Goal: Task Accomplishment & Management: Complete application form

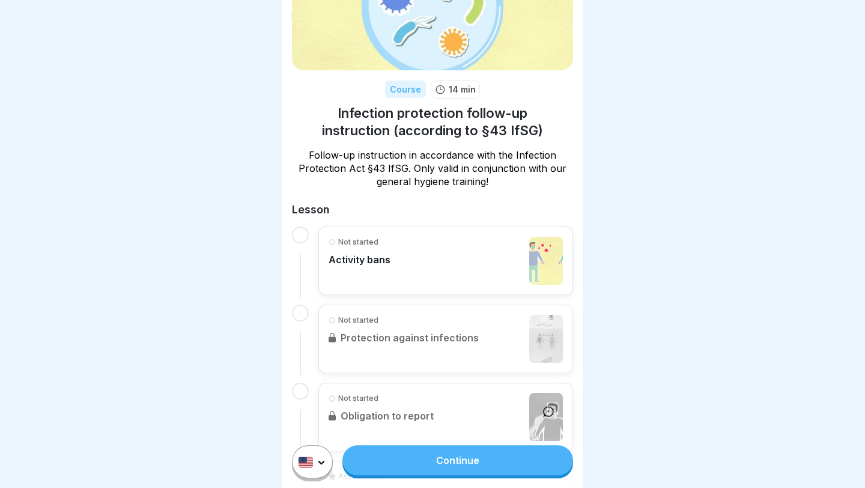
scroll to position [103, 0]
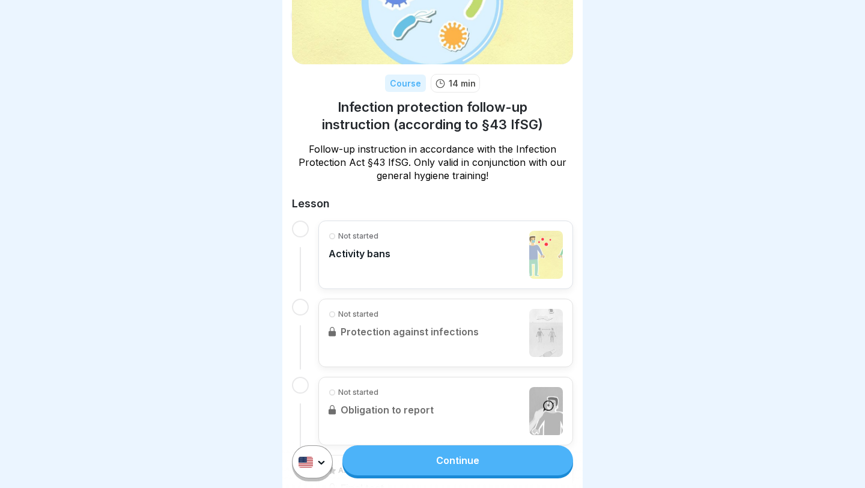
click at [338, 238] on div "Not started" at bounding box center [359, 236] width 62 height 11
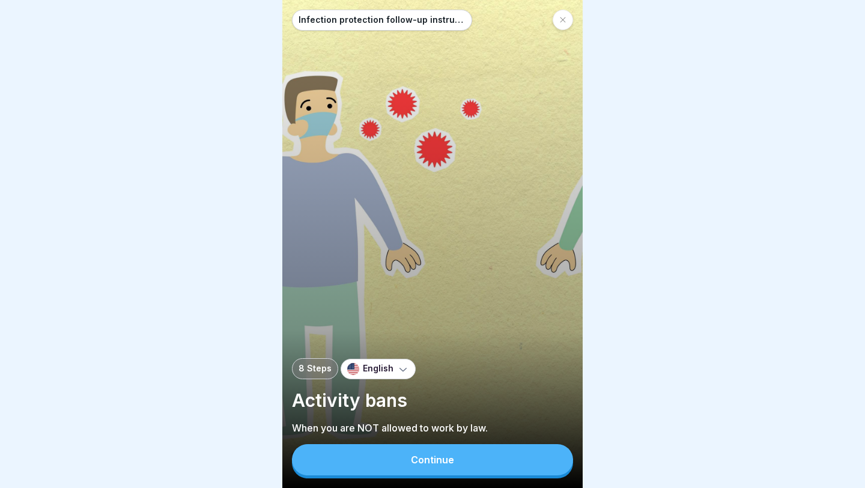
click at [465, 462] on button "Continue" at bounding box center [432, 459] width 281 height 31
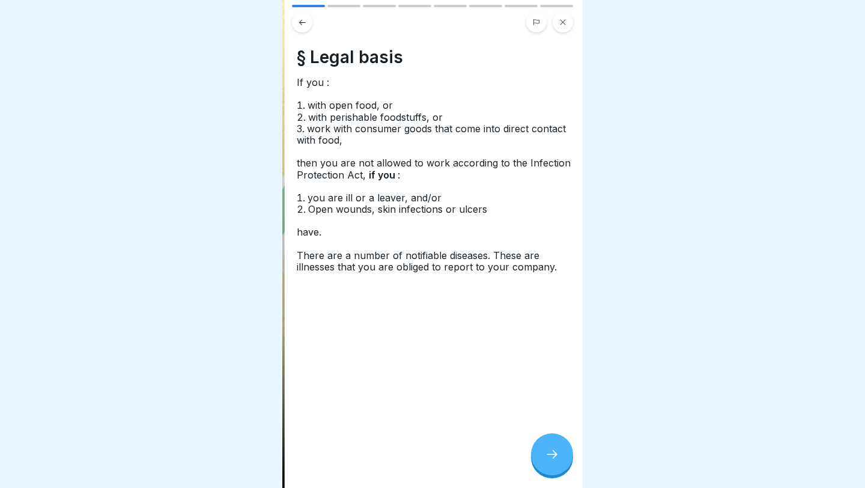
click at [457, 208] on span "Open wounds, skin infections or ulcers" at bounding box center [399, 209] width 182 height 12
click at [547, 453] on icon at bounding box center [552, 454] width 14 height 14
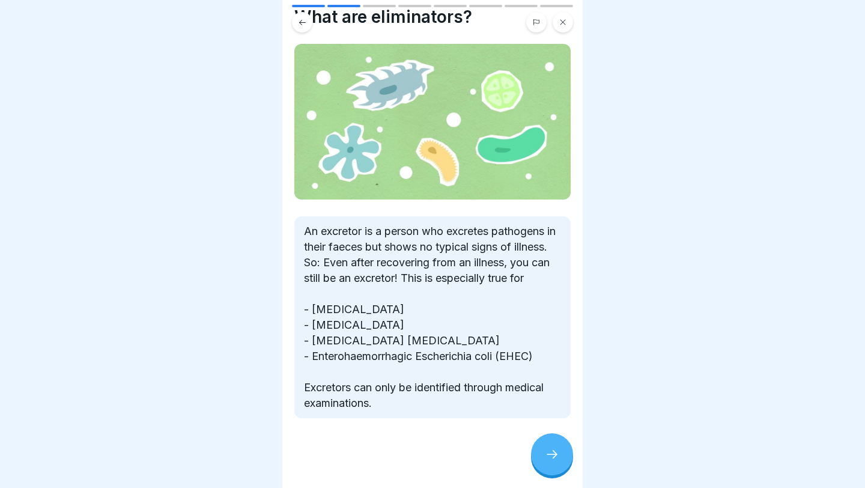
scroll to position [58, 0]
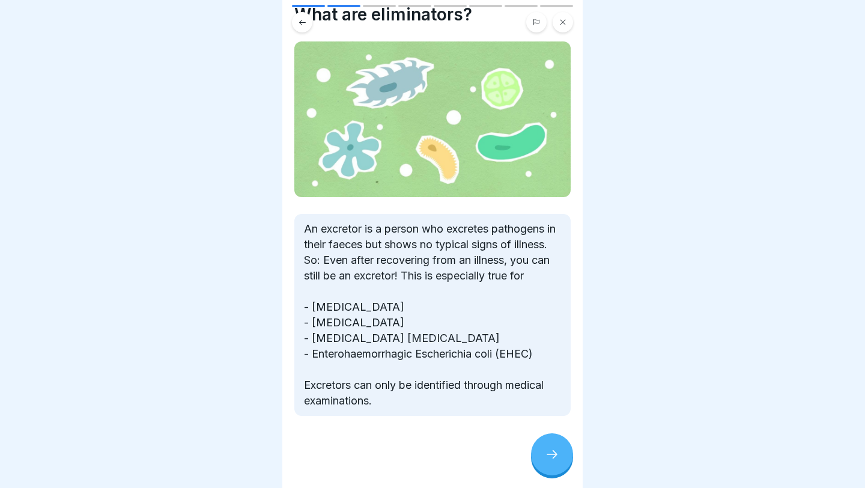
click at [558, 440] on div at bounding box center [552, 454] width 42 height 42
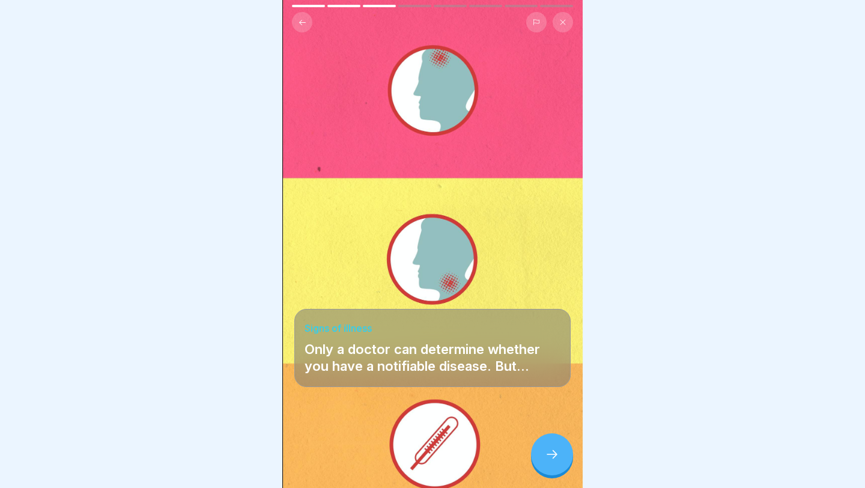
click at [554, 455] on icon at bounding box center [552, 454] width 14 height 14
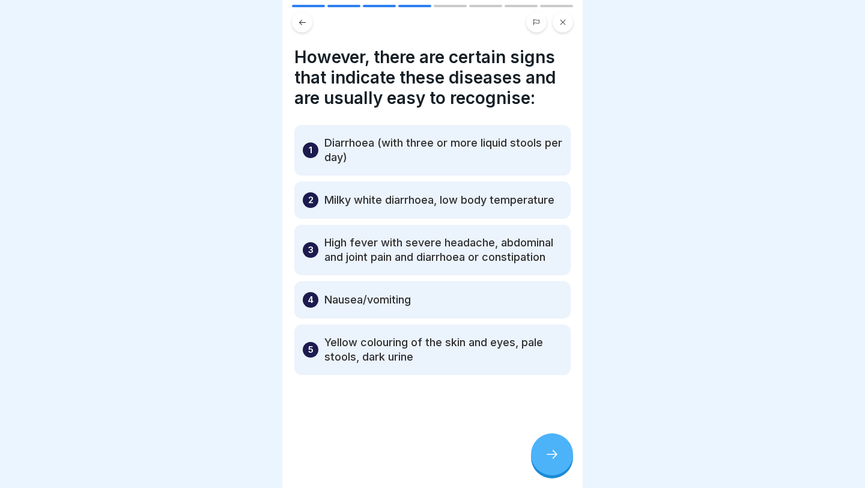
click at [545, 452] on icon at bounding box center [552, 454] width 14 height 14
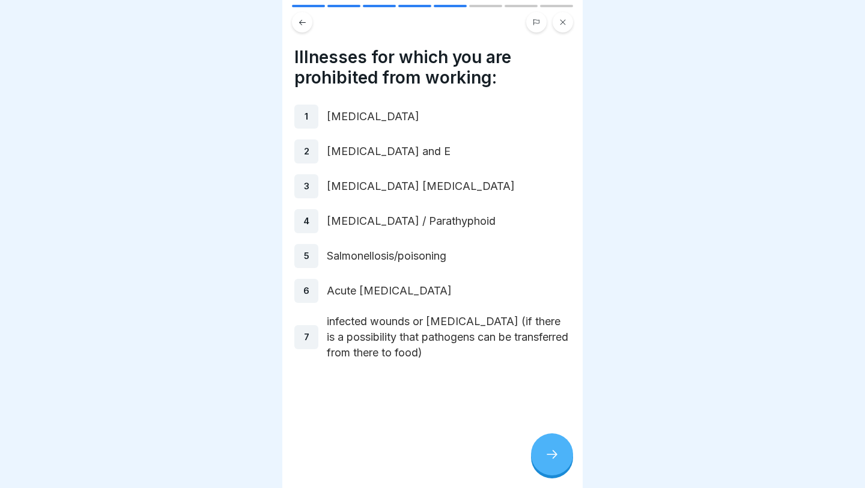
click at [542, 443] on div at bounding box center [552, 454] width 42 height 42
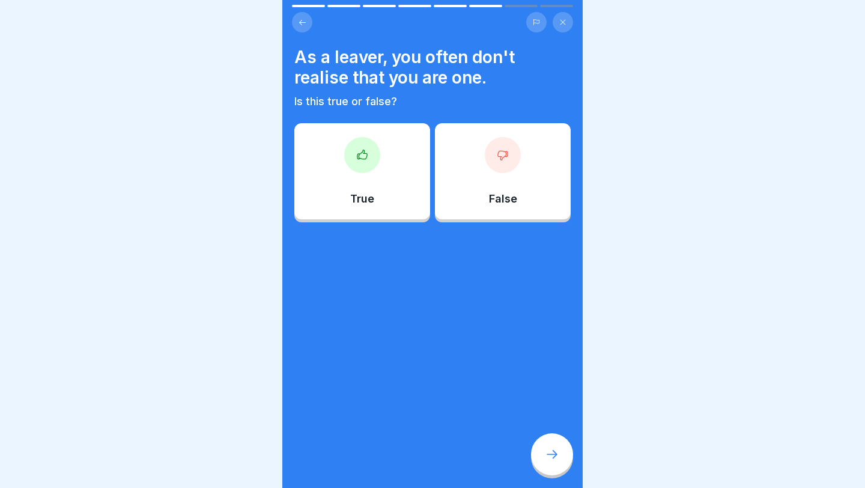
click at [362, 200] on p "True" at bounding box center [362, 198] width 24 height 13
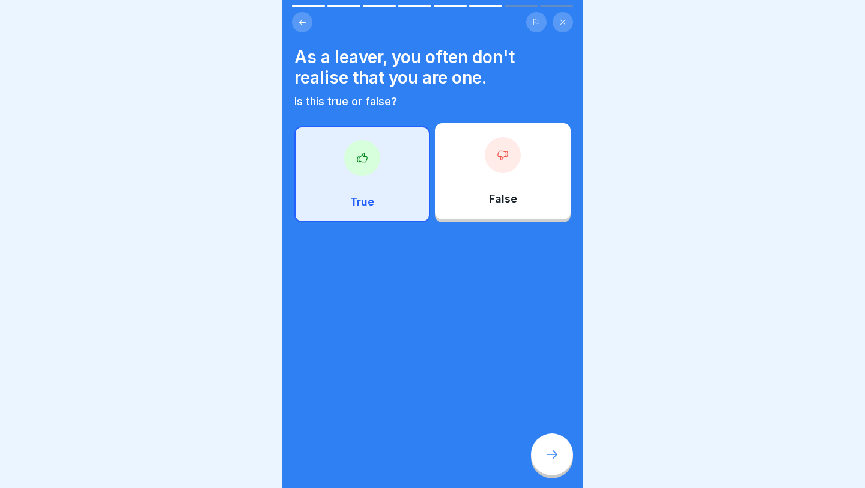
click at [546, 448] on icon at bounding box center [552, 454] width 14 height 14
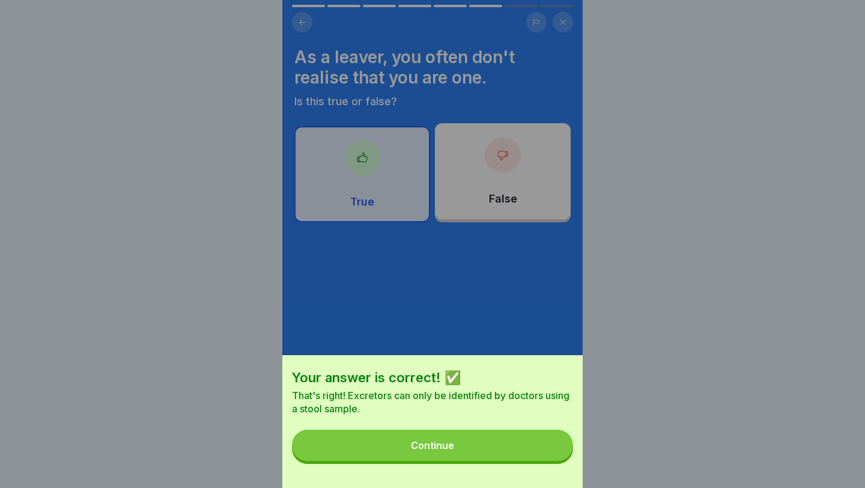
click at [463, 432] on button "Continue" at bounding box center [432, 444] width 281 height 31
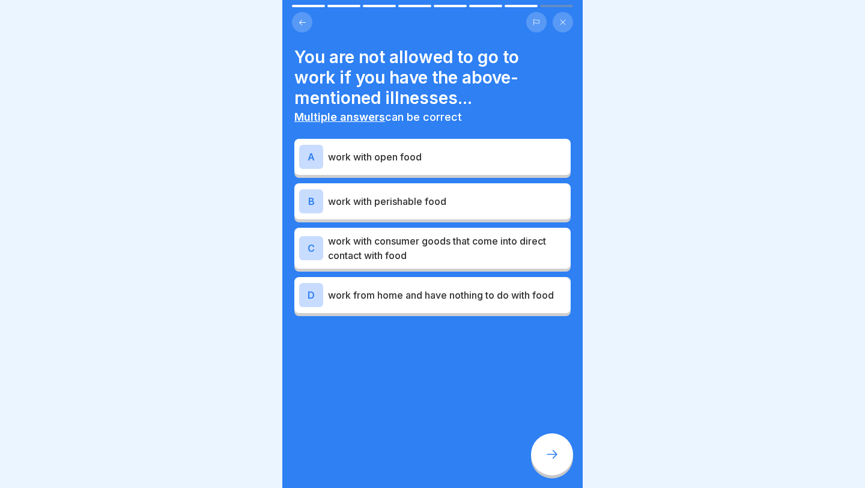
click at [395, 166] on div "A work with open food" at bounding box center [432, 157] width 267 height 24
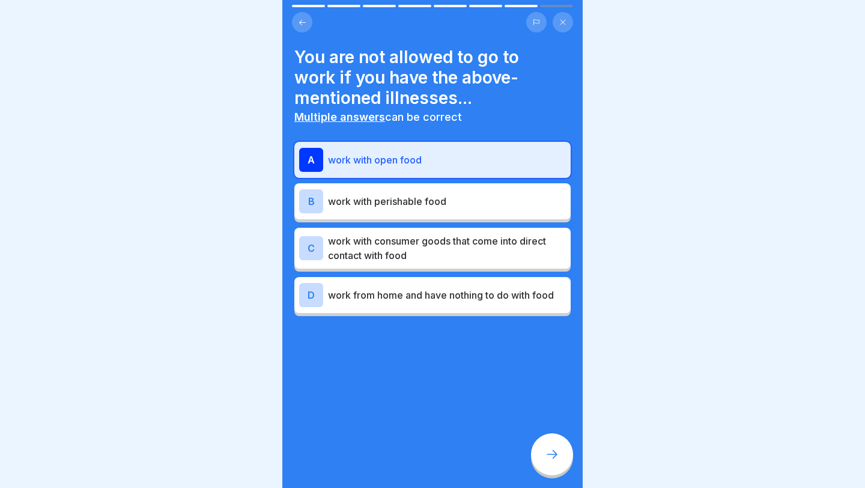
click at [419, 257] on p "work with consumer goods that come into direct contact with food" at bounding box center [447, 248] width 238 height 29
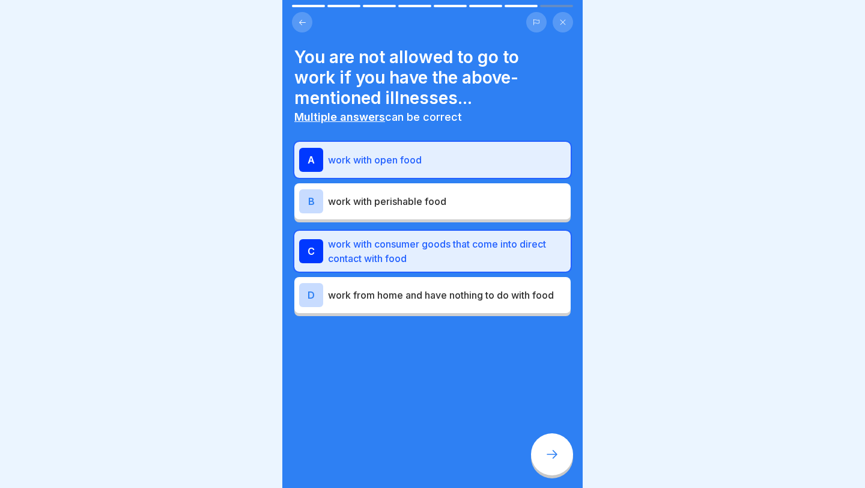
click at [443, 214] on div "B work with perishable food" at bounding box center [432, 201] width 276 height 36
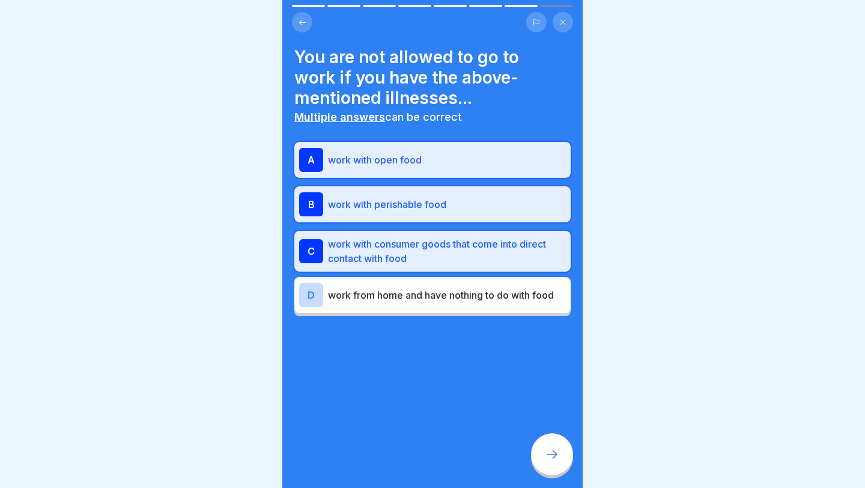
click at [548, 455] on icon at bounding box center [552, 454] width 14 height 14
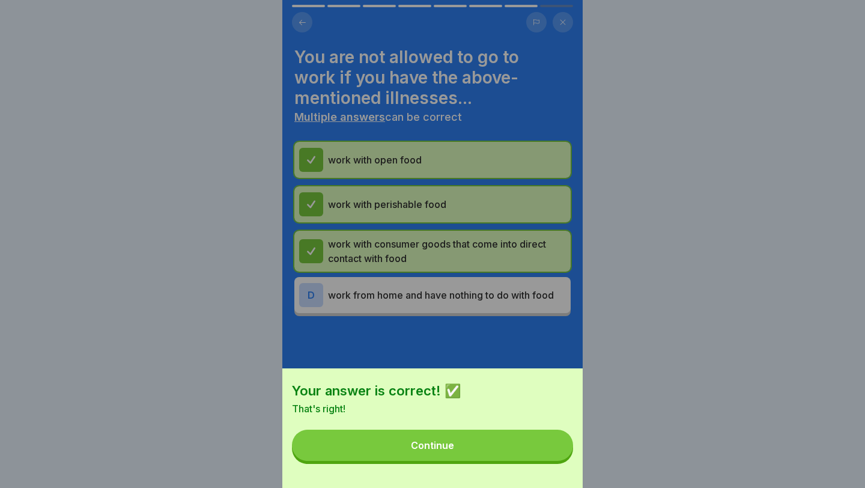
click at [520, 454] on button "Continue" at bounding box center [432, 444] width 281 height 31
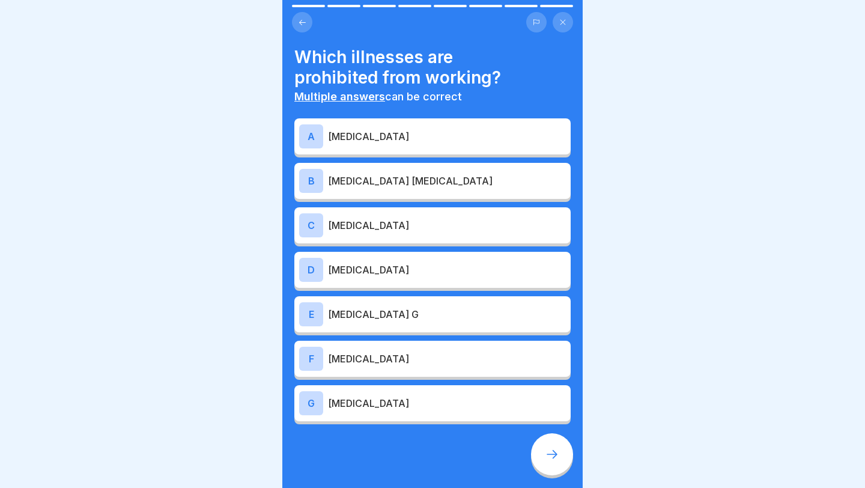
click at [419, 127] on div "A [MEDICAL_DATA]" at bounding box center [432, 136] width 267 height 24
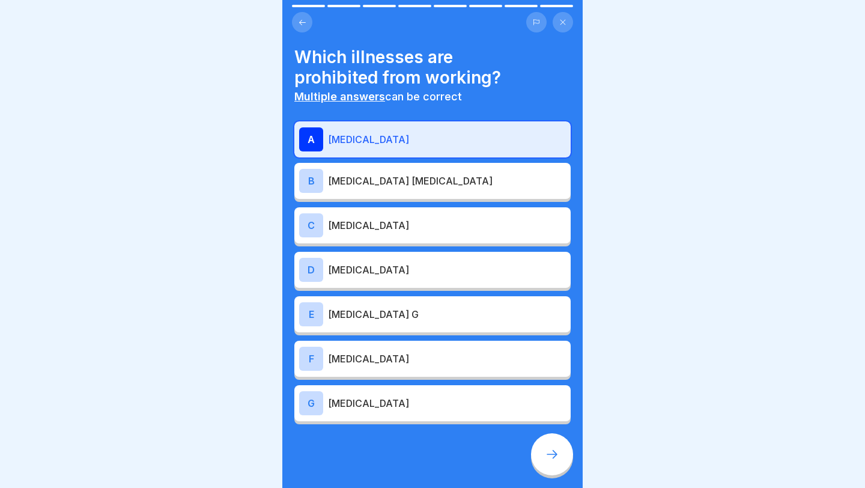
click at [390, 190] on div "B [MEDICAL_DATA] [MEDICAL_DATA]" at bounding box center [432, 181] width 267 height 24
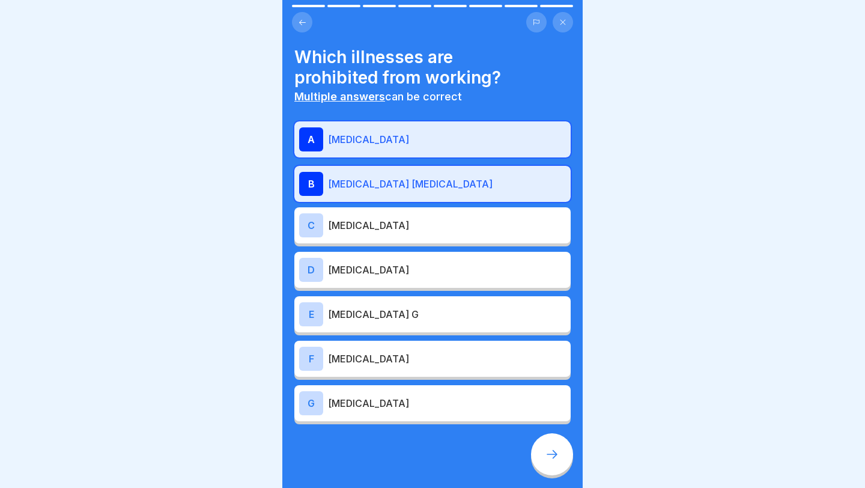
click at [374, 226] on p "[MEDICAL_DATA]" at bounding box center [447, 225] width 238 height 14
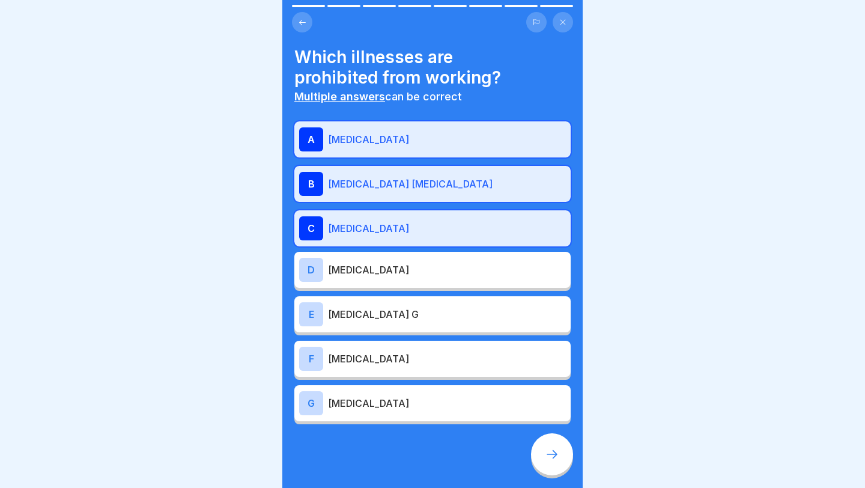
click at [362, 276] on p "[MEDICAL_DATA]" at bounding box center [447, 269] width 238 height 14
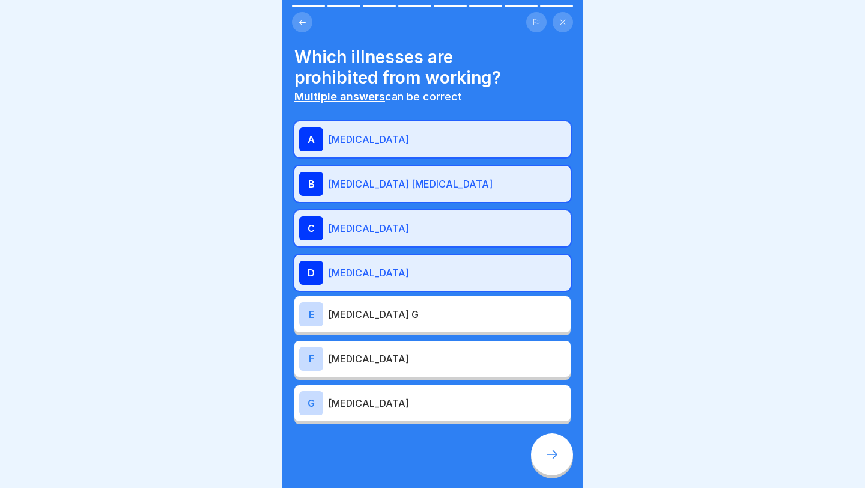
click at [362, 276] on p "[MEDICAL_DATA]" at bounding box center [447, 272] width 238 height 14
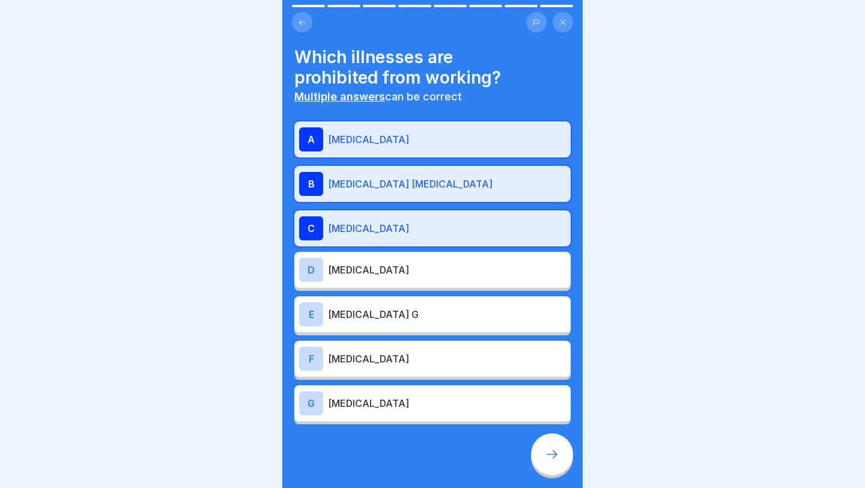
click at [355, 404] on p "[MEDICAL_DATA]" at bounding box center [447, 403] width 238 height 14
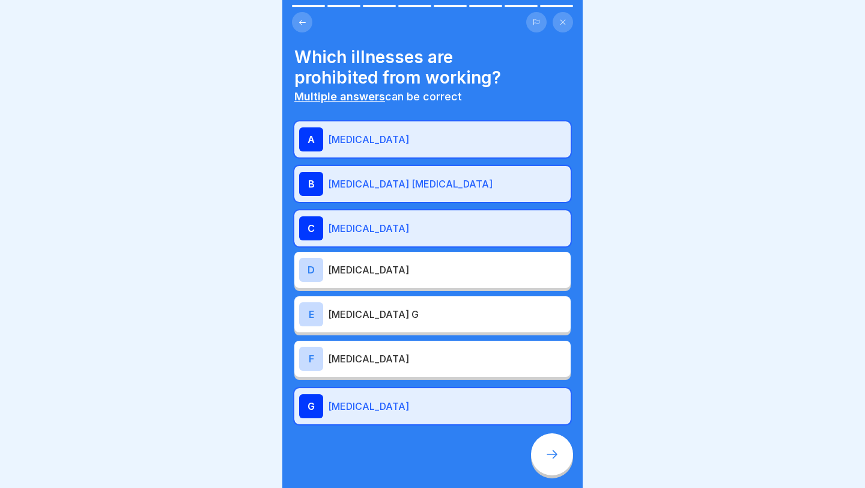
click at [404, 368] on div "F [MEDICAL_DATA]" at bounding box center [432, 359] width 267 height 24
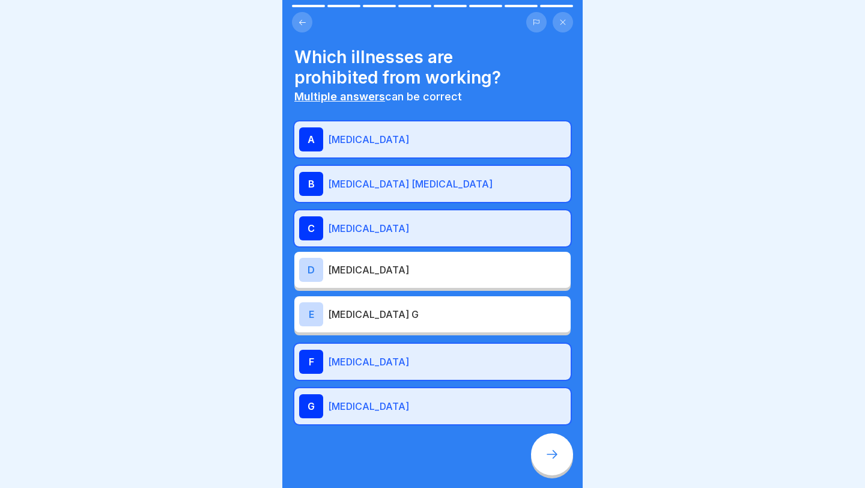
click at [548, 456] on icon at bounding box center [552, 454] width 14 height 14
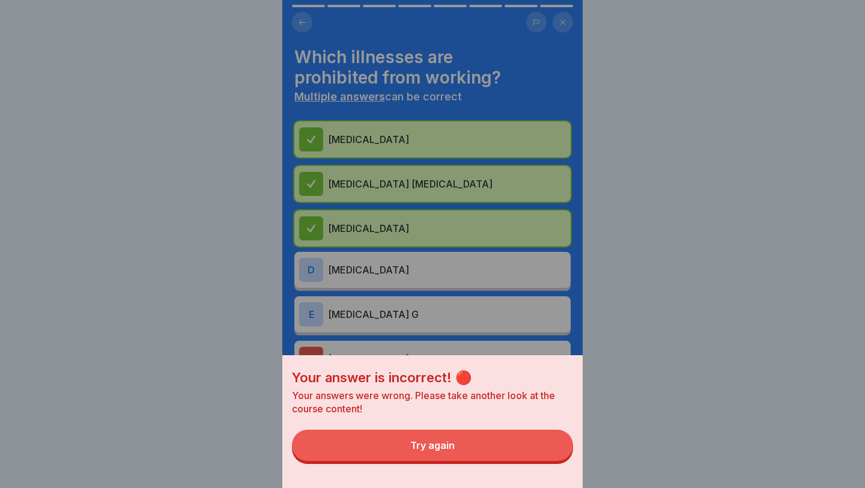
click at [485, 448] on button "Try again" at bounding box center [432, 444] width 281 height 31
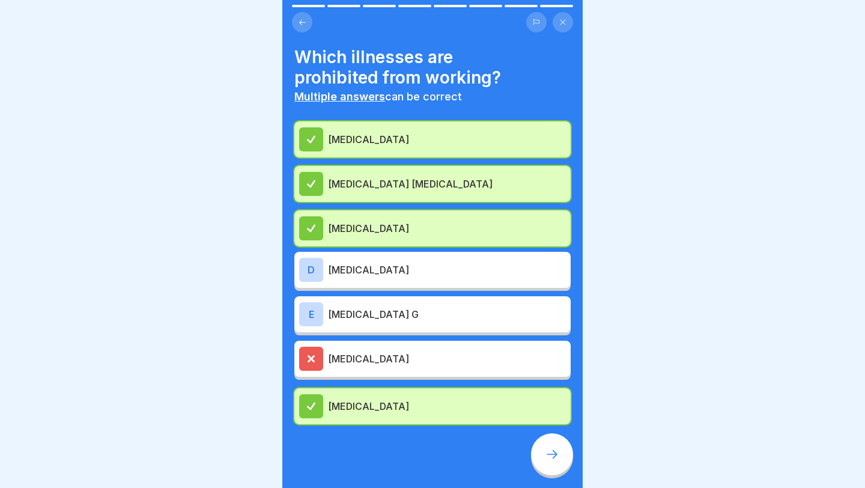
click at [387, 351] on p "[MEDICAL_DATA]" at bounding box center [447, 358] width 238 height 14
click at [300, 356] on div at bounding box center [311, 359] width 24 height 24
click at [559, 450] on div at bounding box center [552, 454] width 42 height 42
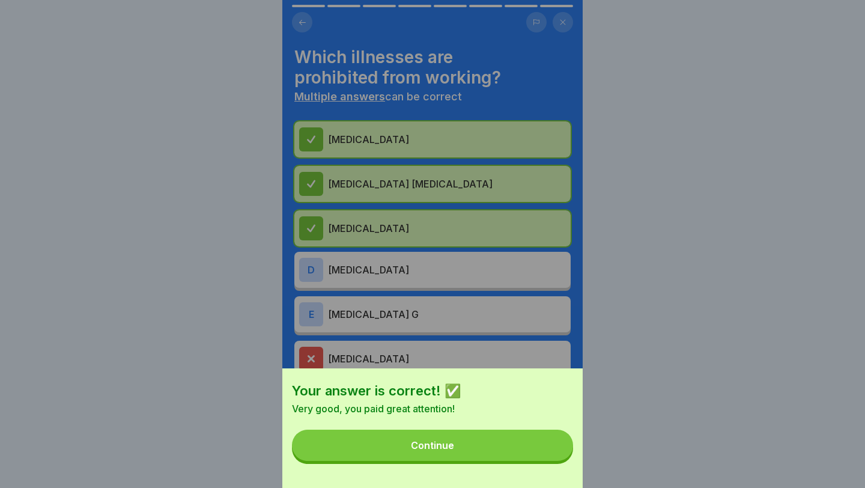
click at [503, 446] on button "Continue" at bounding box center [432, 444] width 281 height 31
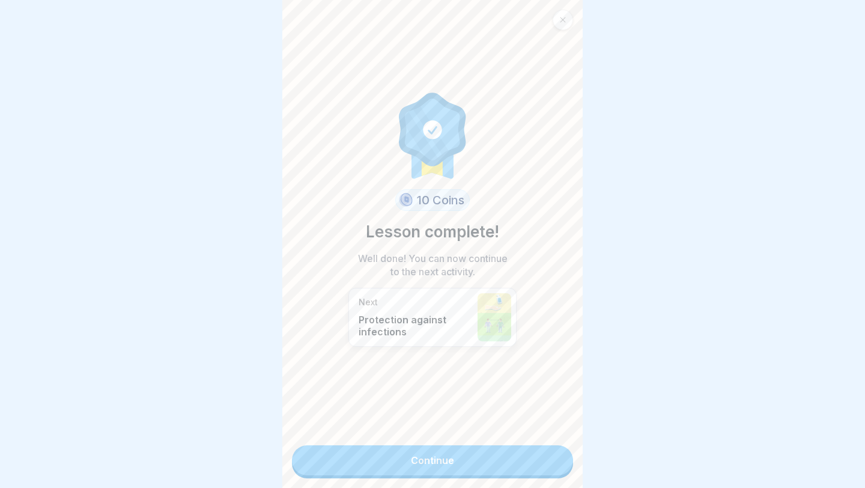
click at [428, 455] on link "Continue" at bounding box center [432, 460] width 281 height 30
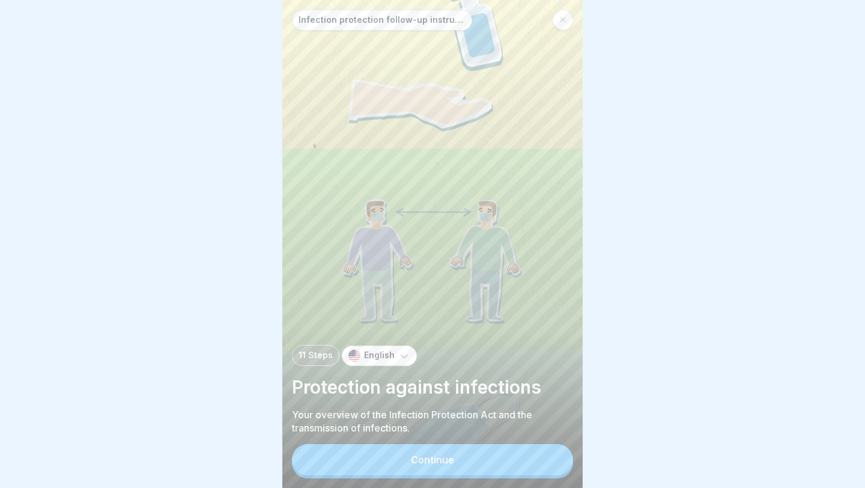
click at [434, 457] on div "Continue" at bounding box center [432, 459] width 43 height 11
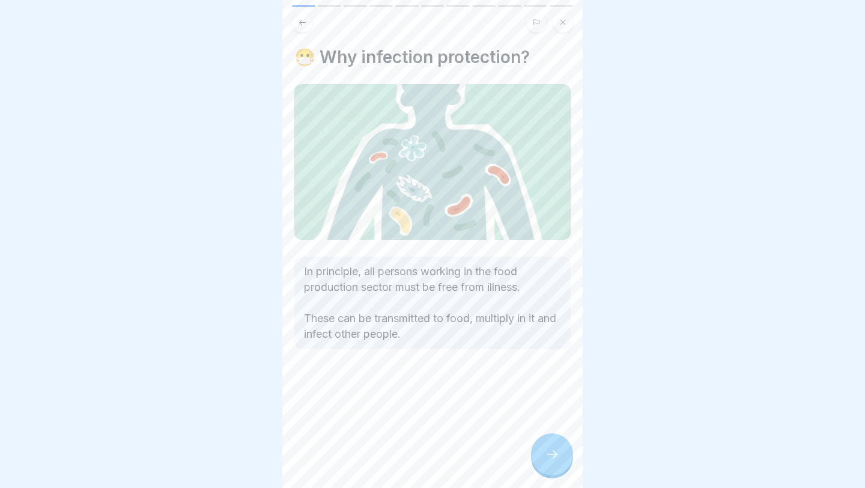
click at [550, 443] on div at bounding box center [552, 454] width 42 height 42
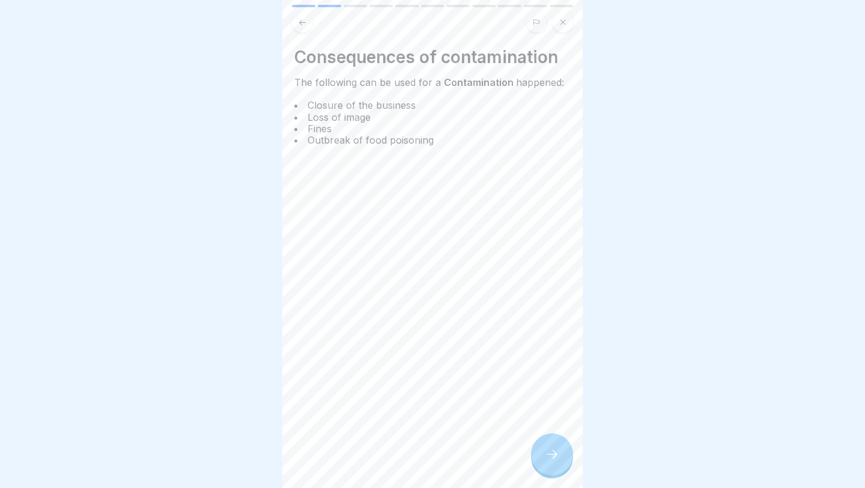
click at [550, 443] on div at bounding box center [552, 454] width 42 height 42
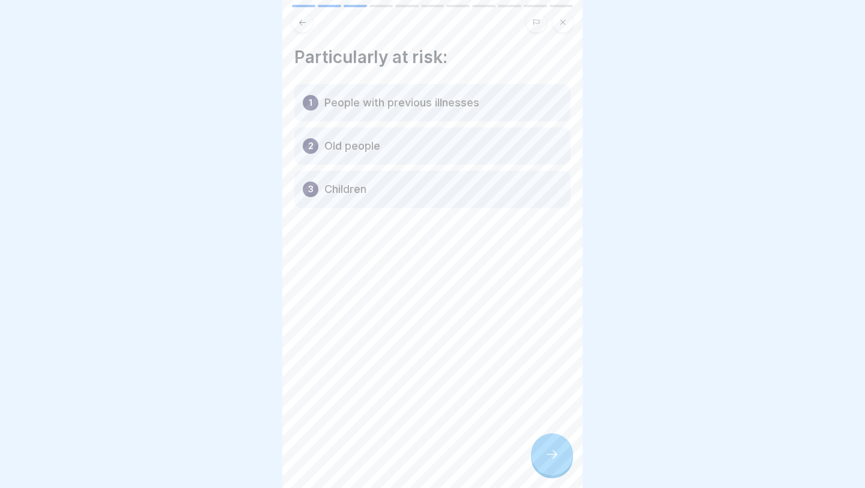
click at [543, 446] on div at bounding box center [552, 454] width 42 height 42
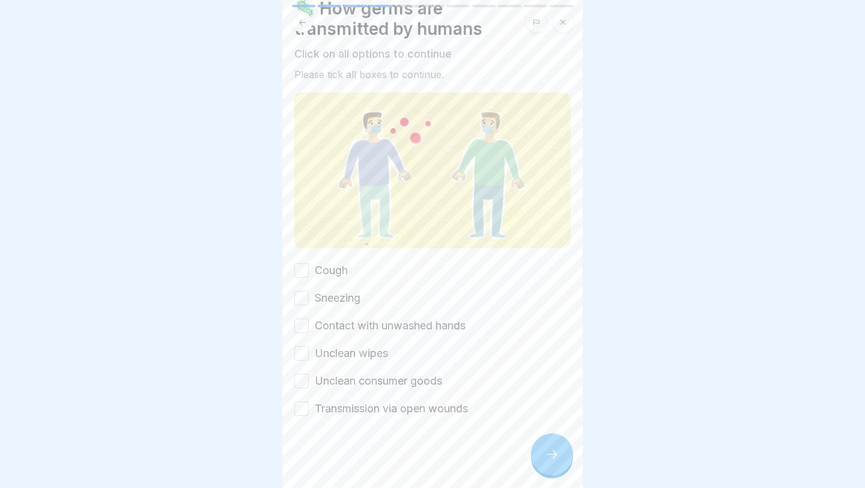
scroll to position [49, 0]
click at [325, 278] on div "Cough Sneezing Contact with unwashed hands Unclean wipes Unclean consumer goods…" at bounding box center [432, 339] width 276 height 154
click at [305, 271] on button "Cough" at bounding box center [301, 270] width 14 height 14
click at [306, 295] on button "Sneezing" at bounding box center [301, 298] width 14 height 14
click at [307, 323] on button "Contact with unwashed hands" at bounding box center [301, 325] width 14 height 14
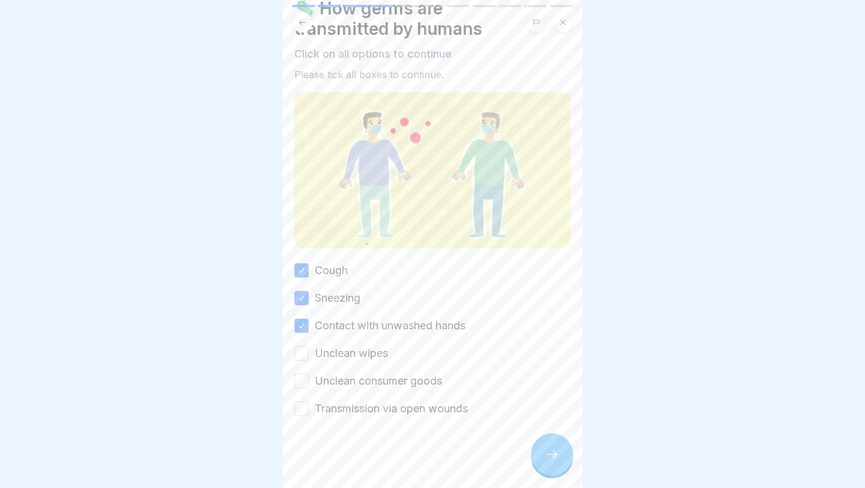
click at [300, 351] on button "Unclean wipes" at bounding box center [301, 353] width 14 height 14
click at [301, 386] on button "Unclean consumer goods" at bounding box center [301, 381] width 14 height 14
click at [301, 409] on button "Transmission via open wounds" at bounding box center [301, 408] width 14 height 14
click at [548, 461] on div at bounding box center [552, 454] width 42 height 42
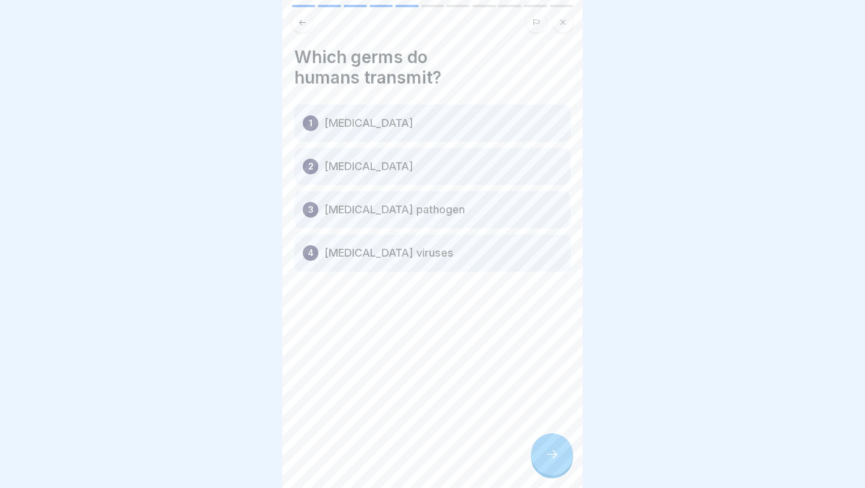
click at [542, 447] on div at bounding box center [552, 454] width 42 height 42
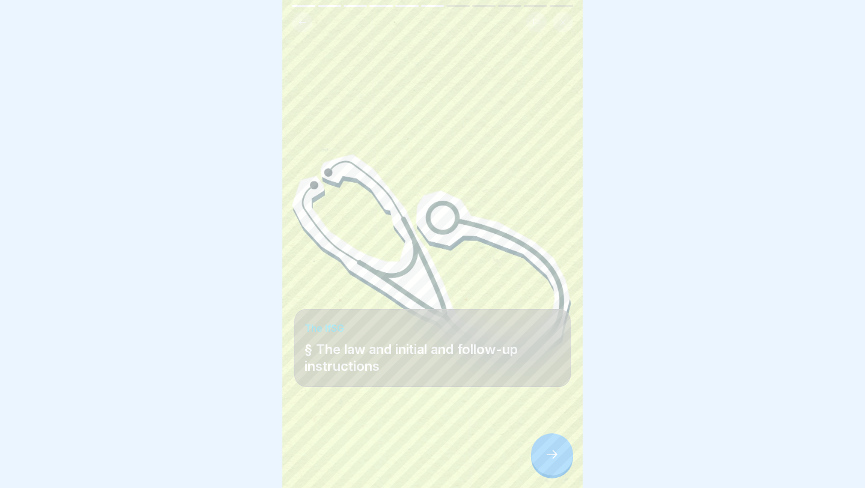
click at [541, 440] on div at bounding box center [552, 454] width 42 height 42
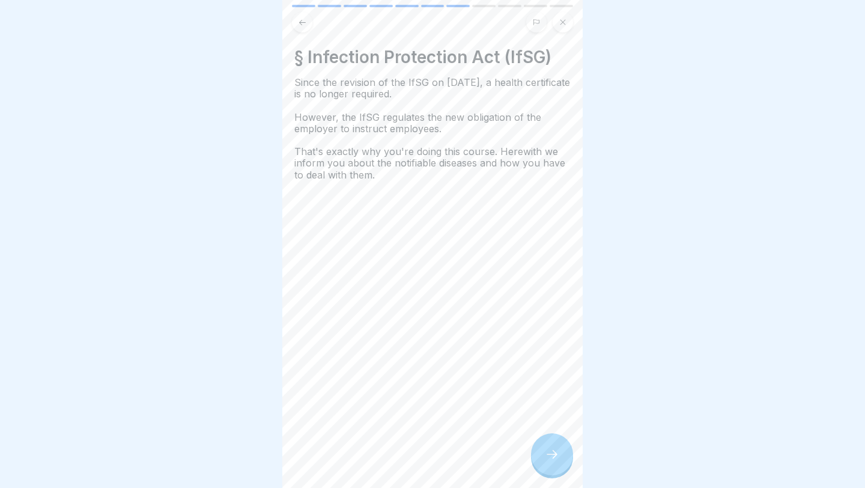
click at [560, 450] on div at bounding box center [552, 454] width 42 height 42
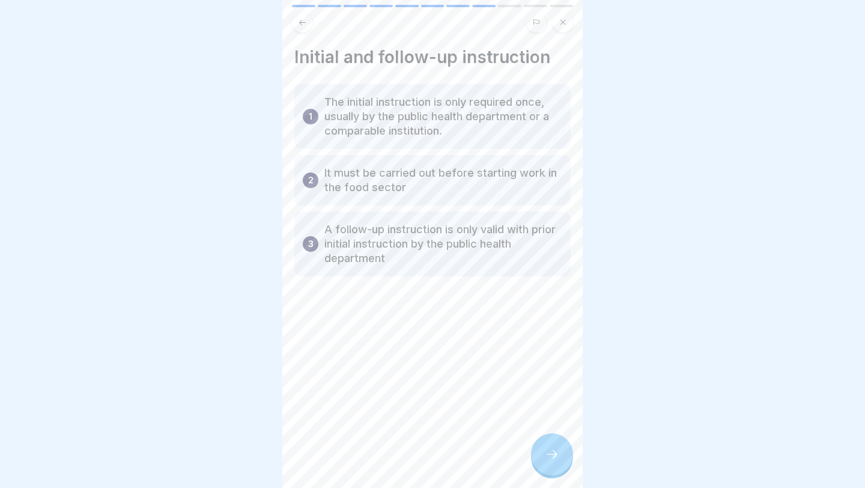
click at [552, 448] on icon at bounding box center [552, 454] width 14 height 14
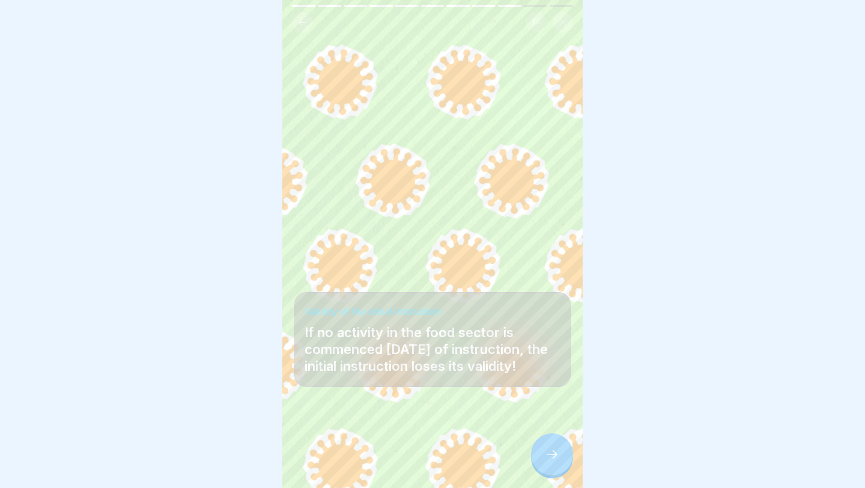
click at [545, 452] on icon at bounding box center [552, 454] width 14 height 14
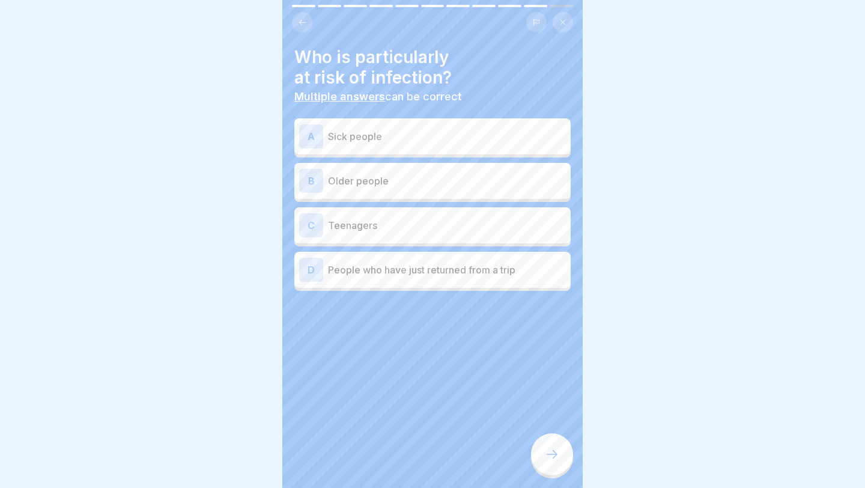
click at [419, 182] on p "Older people" at bounding box center [447, 181] width 238 height 14
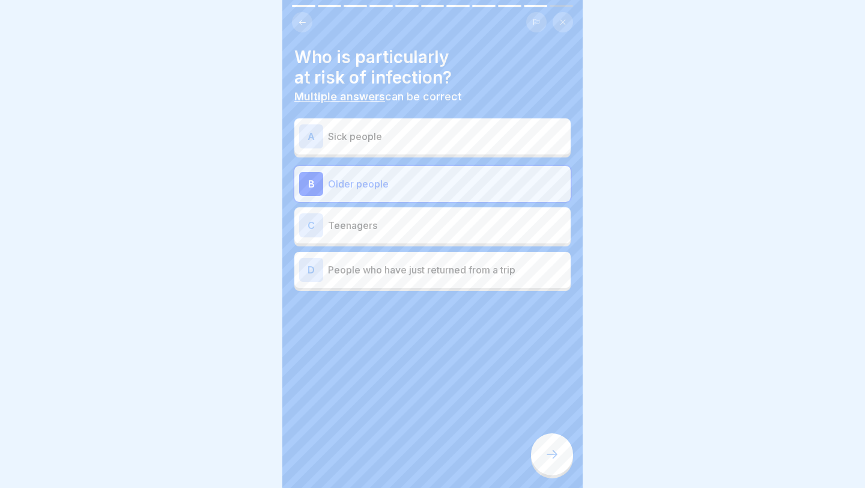
click at [410, 276] on div "D People who have just returned from a trip" at bounding box center [432, 270] width 267 height 24
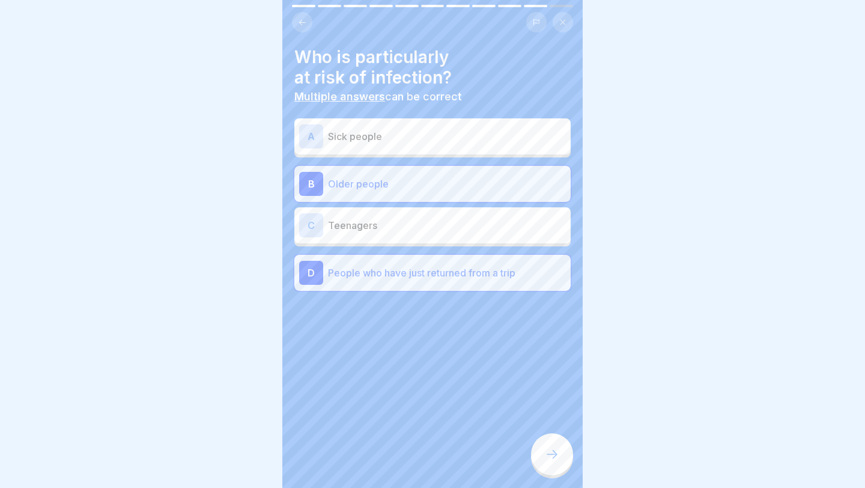
click at [410, 276] on p "People who have just returned from a trip" at bounding box center [447, 272] width 238 height 14
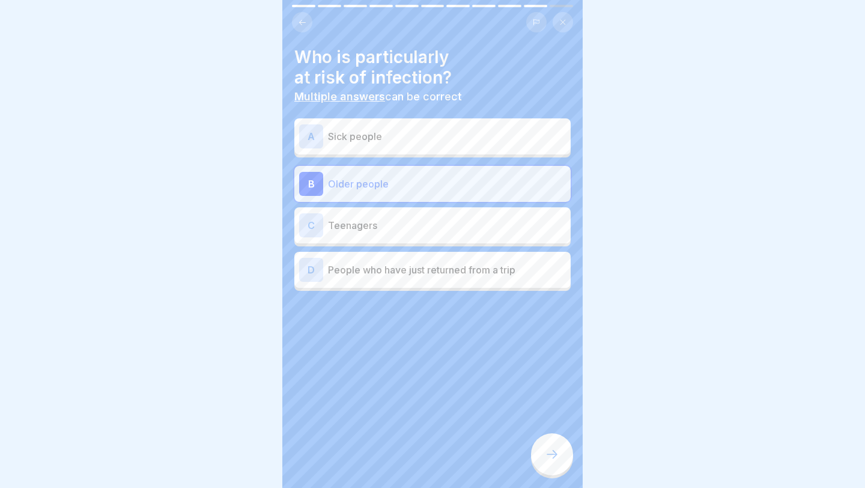
click at [404, 138] on p "Sick people" at bounding box center [447, 136] width 238 height 14
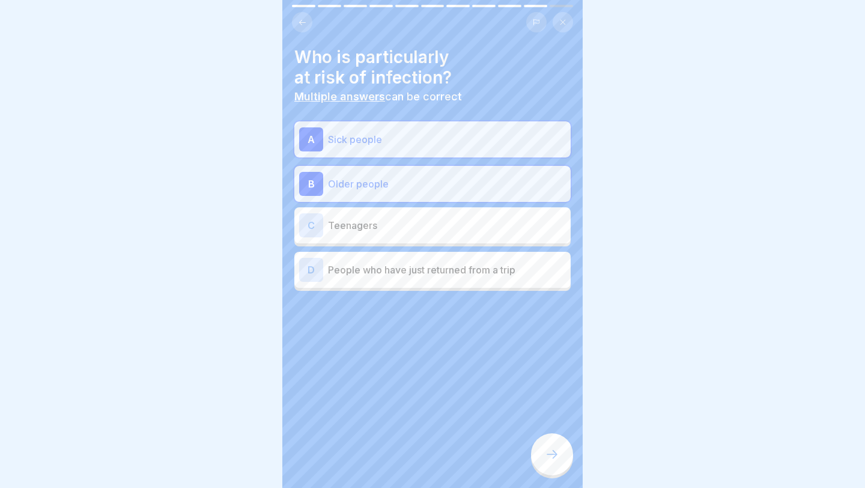
click at [404, 138] on p "Sick people" at bounding box center [447, 139] width 238 height 14
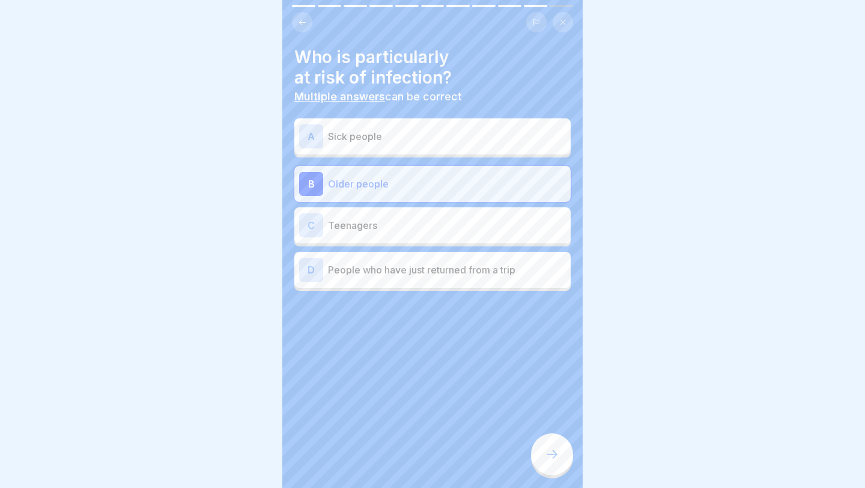
click at [549, 465] on div at bounding box center [552, 454] width 42 height 42
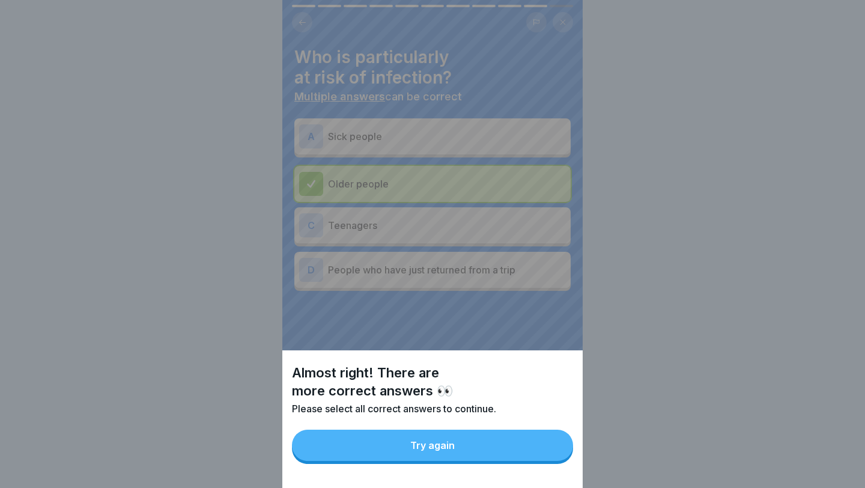
click at [451, 447] on div "Try again" at bounding box center [432, 445] width 44 height 11
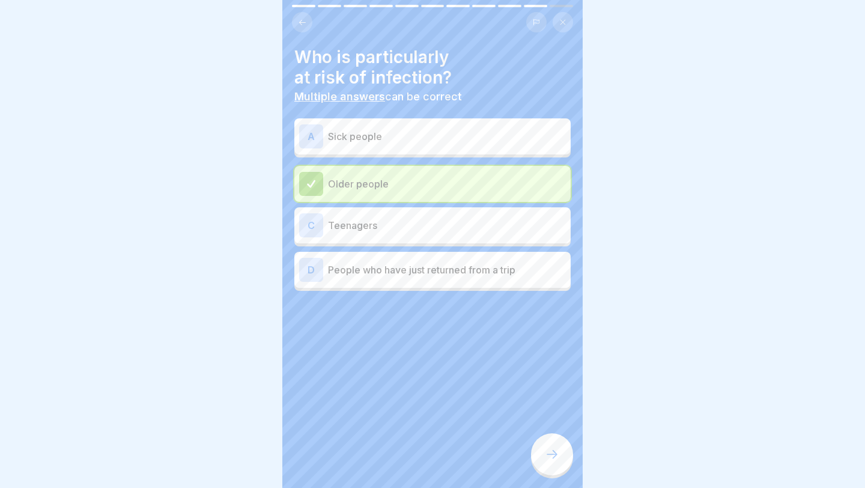
click at [394, 130] on p "Sick people" at bounding box center [447, 136] width 238 height 14
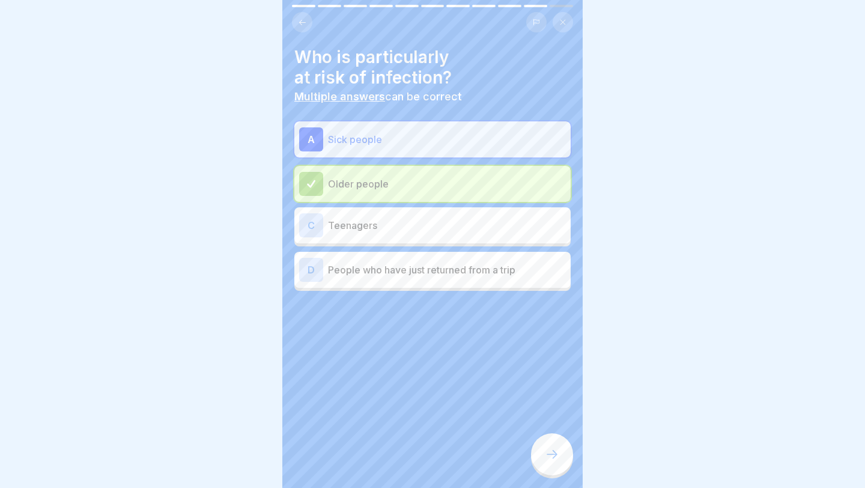
click at [542, 433] on div "Who is particularly at risk of infection? Multiple answers can be correct A Sic…" at bounding box center [432, 244] width 300 height 488
click at [543, 435] on div "Infection protection follow-up instruction (according to §43 IfSG) 11 Steps Eng…" at bounding box center [432, 244] width 300 height 488
click at [546, 451] on icon at bounding box center [552, 454] width 14 height 14
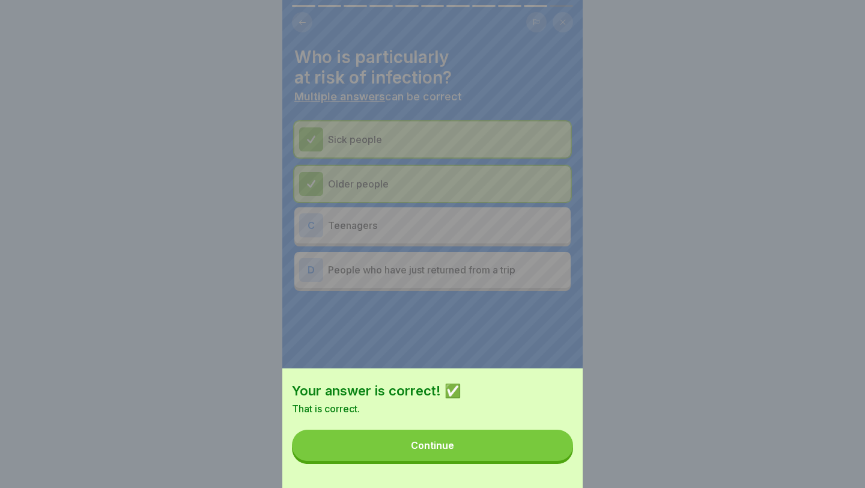
click at [492, 444] on button "Continue" at bounding box center [432, 444] width 281 height 31
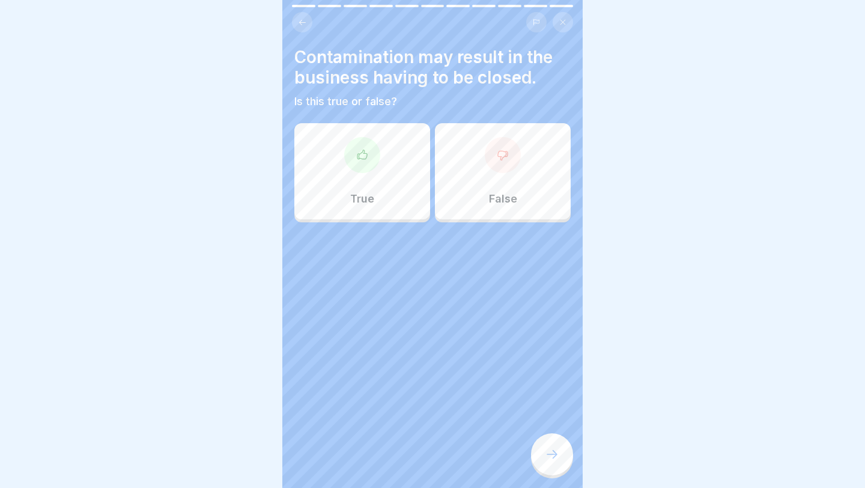
click at [390, 169] on div "True" at bounding box center [362, 171] width 136 height 96
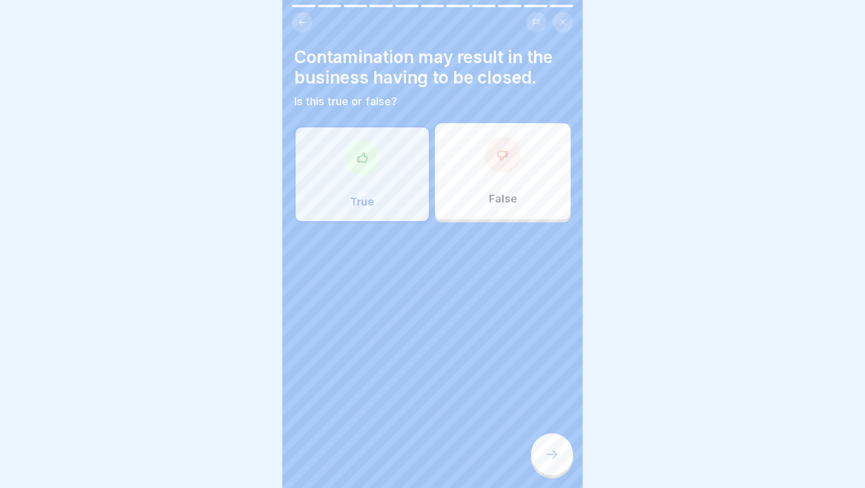
click at [552, 446] on div at bounding box center [552, 454] width 42 height 42
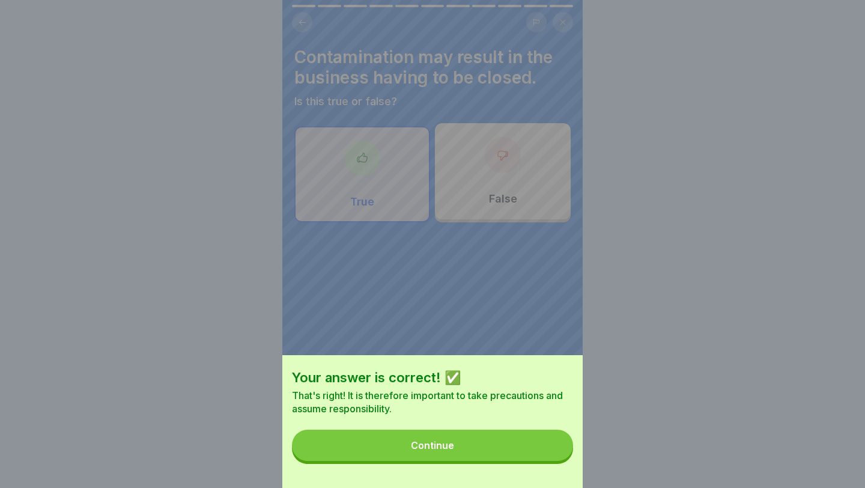
click at [540, 448] on button "Continue" at bounding box center [432, 444] width 281 height 31
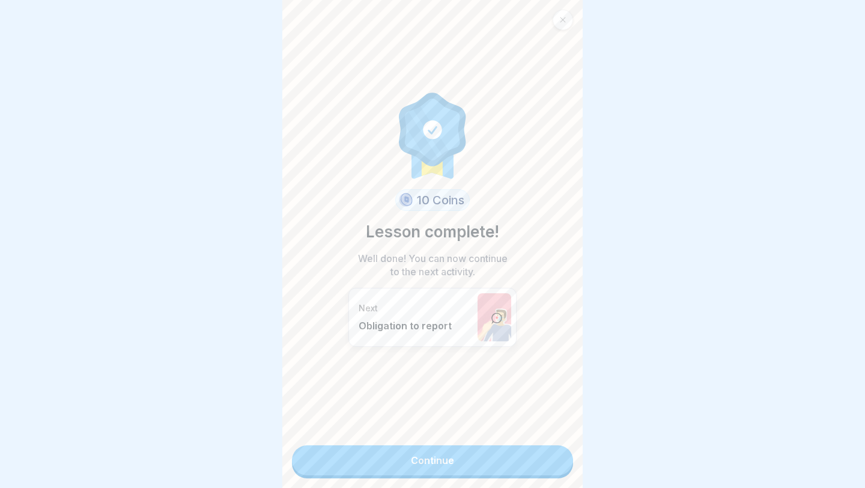
click at [422, 460] on link "Continue" at bounding box center [432, 460] width 281 height 30
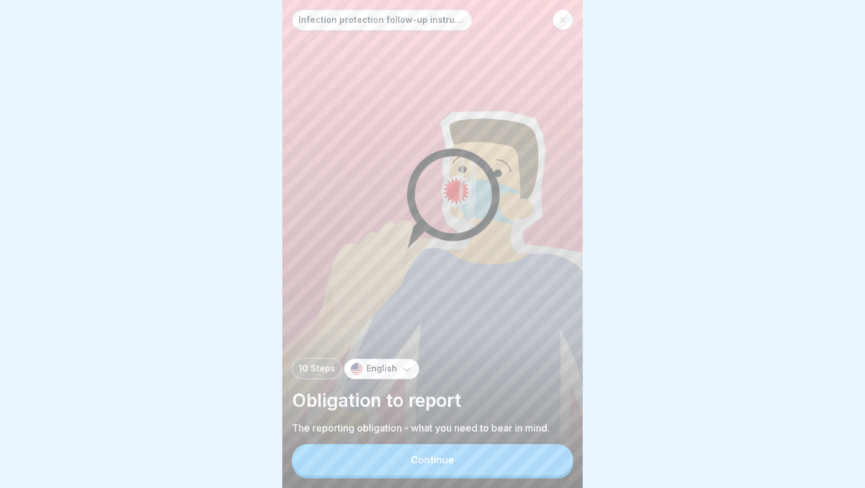
click at [420, 456] on div "Continue" at bounding box center [432, 459] width 43 height 11
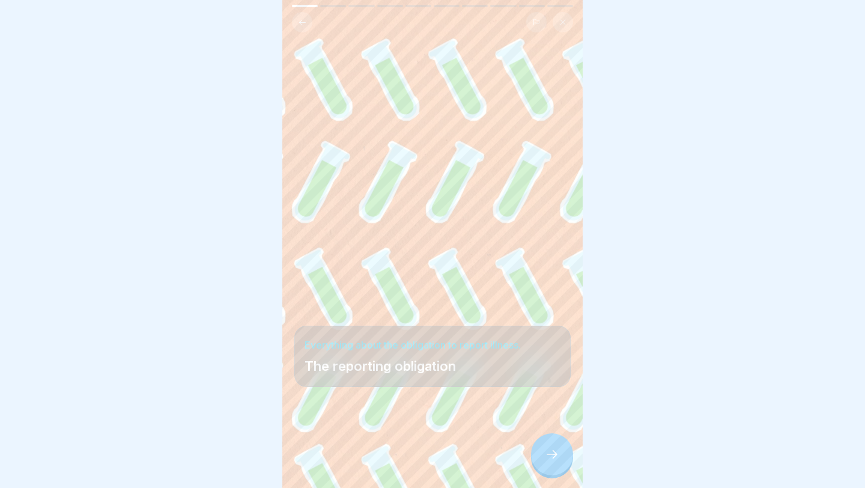
click at [542, 449] on div at bounding box center [552, 454] width 42 height 42
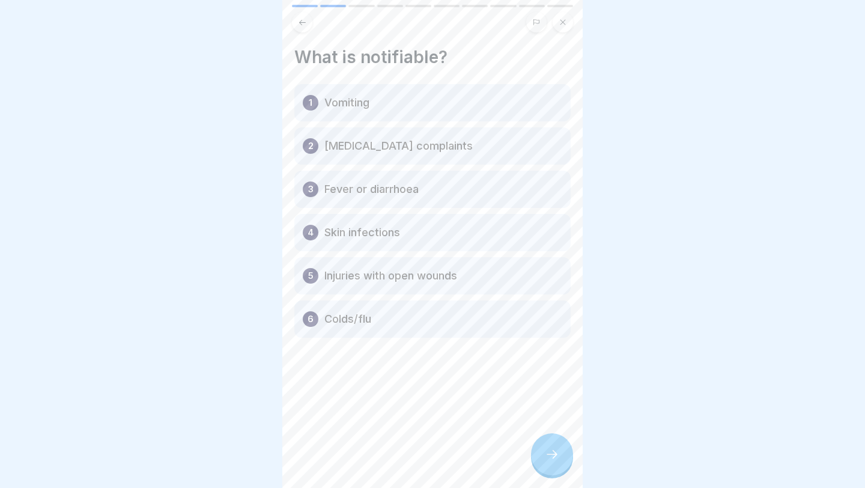
click at [553, 453] on icon at bounding box center [552, 454] width 14 height 14
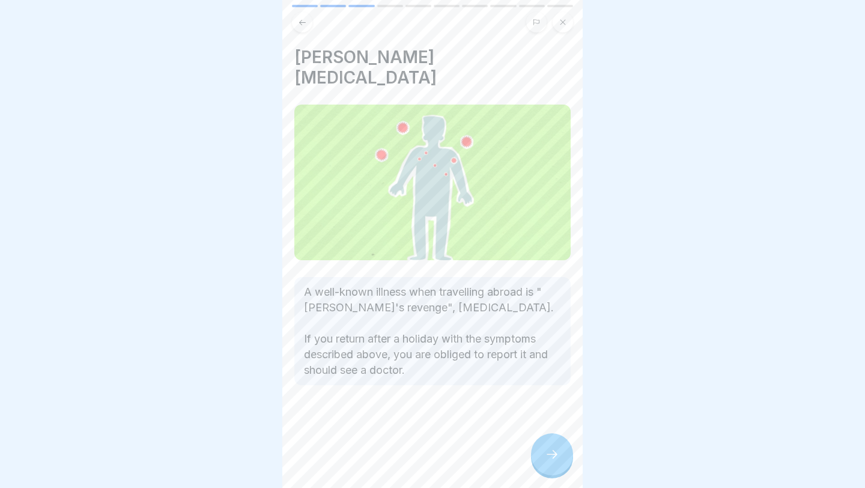
click at [553, 453] on icon at bounding box center [552, 454] width 14 height 14
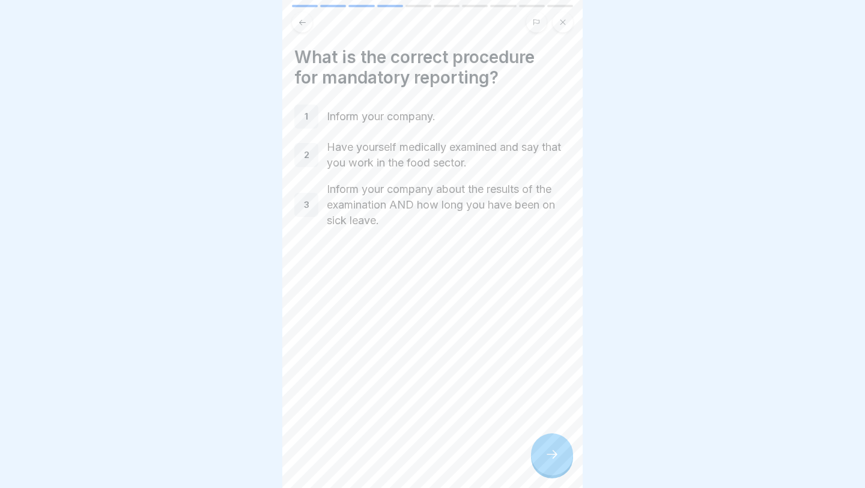
click at [555, 453] on icon at bounding box center [552, 454] width 14 height 14
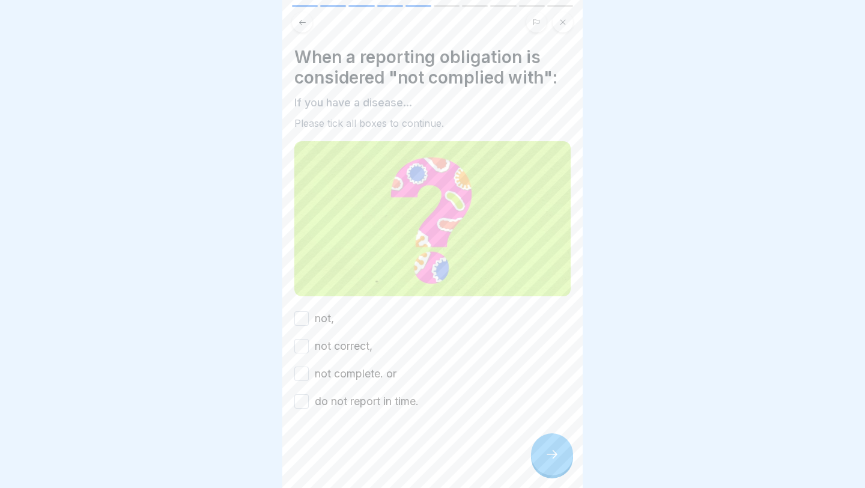
click at [305, 321] on button "not," at bounding box center [301, 318] width 14 height 14
click at [300, 350] on button "not correct," at bounding box center [301, 346] width 14 height 14
click at [304, 376] on button "not complete. or" at bounding box center [301, 373] width 14 height 14
click at [304, 407] on button "do not report in time." at bounding box center [301, 401] width 14 height 14
click at [555, 456] on icon at bounding box center [552, 454] width 14 height 14
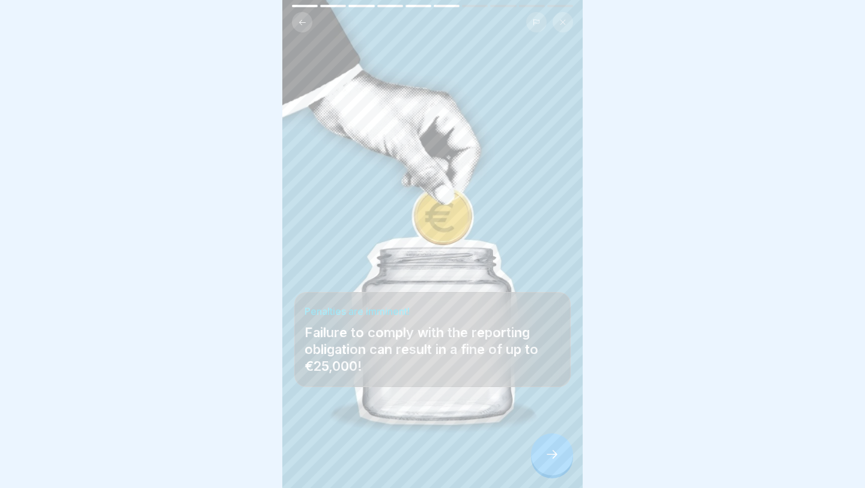
click at [544, 448] on div at bounding box center [552, 454] width 42 height 42
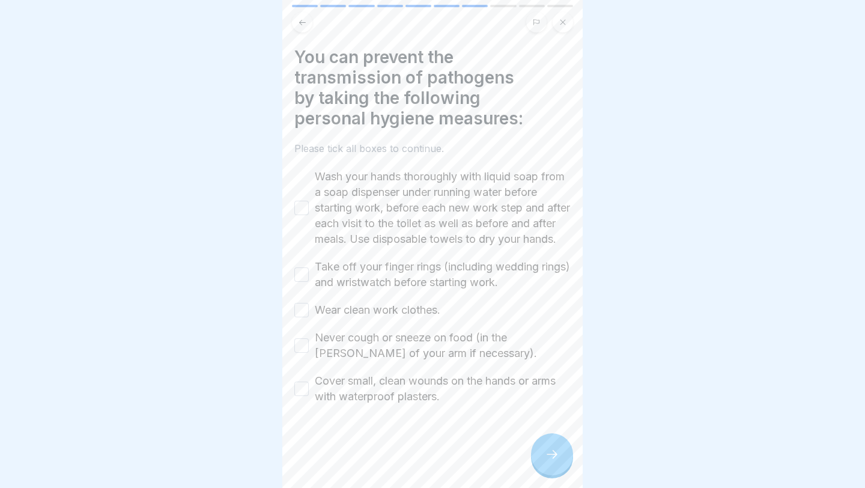
click at [546, 441] on div at bounding box center [552, 454] width 42 height 42
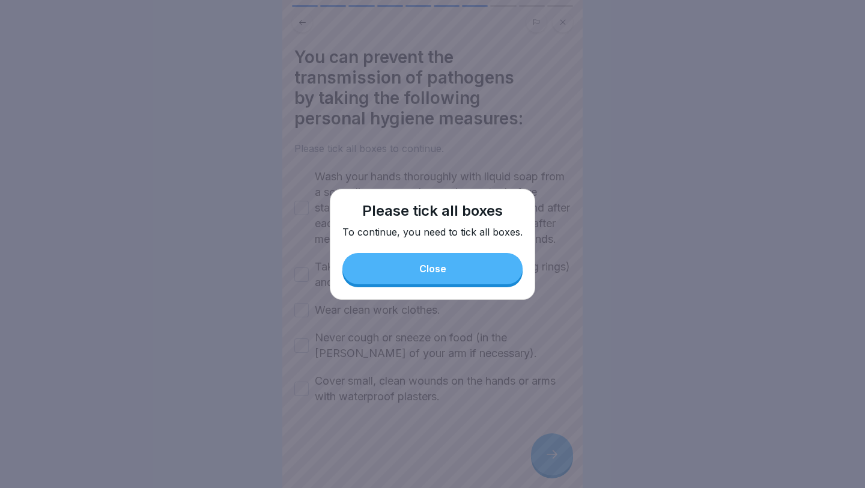
click at [459, 280] on button "Close" at bounding box center [432, 268] width 180 height 31
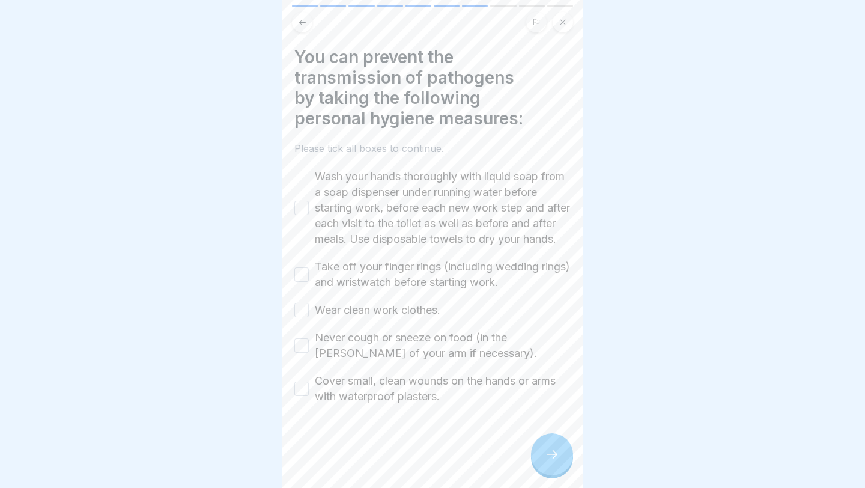
click at [303, 213] on button "Wash your hands thoroughly with liquid soap from a soap dispenser under running…" at bounding box center [301, 208] width 14 height 14
click at [299, 282] on button "Take off your finger rings (including wedding rings) and wristwatch before star…" at bounding box center [301, 274] width 14 height 14
click at [299, 312] on div "Wash your hands thoroughly with liquid soap from a soap dispenser under running…" at bounding box center [432, 286] width 276 height 235
click at [299, 313] on div "Wash your hands thoroughly with liquid soap from a soap dispenser under running…" at bounding box center [432, 286] width 276 height 235
click at [300, 317] on button "Wear clean work clothes." at bounding box center [301, 310] width 14 height 14
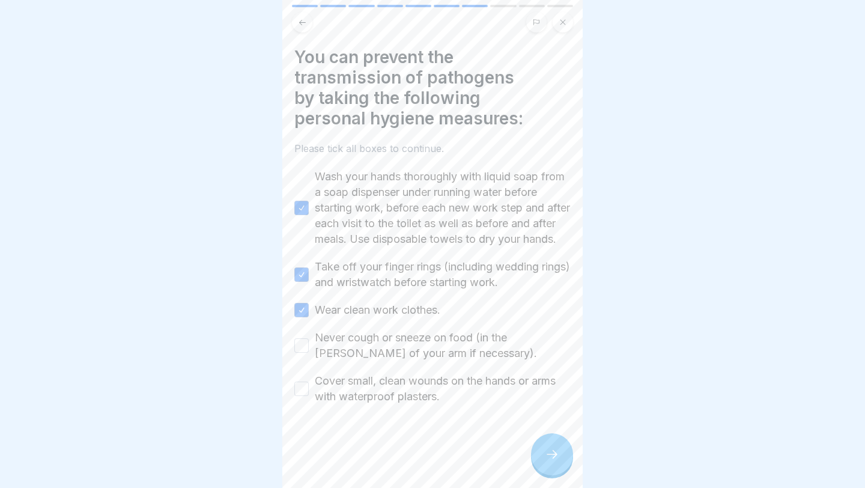
click at [303, 361] on div "Never cough or sneeze on food (in the [PERSON_NAME] of your arm if necessary)." at bounding box center [432, 345] width 276 height 31
click at [302, 353] on button "Never cough or sneeze on food (in the [PERSON_NAME] of your arm if necessary)." at bounding box center [301, 345] width 14 height 14
click at [303, 396] on button "Cover small, clean wounds on the hands or arms with waterproof plasters." at bounding box center [301, 388] width 14 height 14
click at [572, 458] on div at bounding box center [552, 454] width 42 height 42
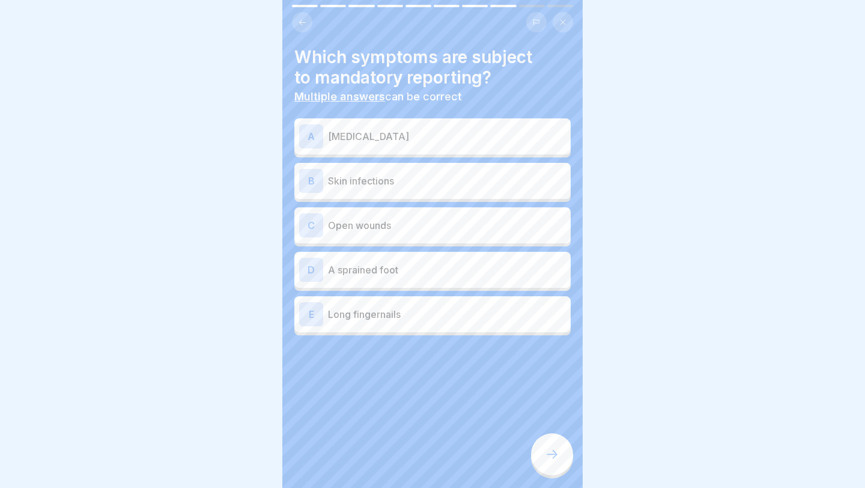
click at [370, 136] on p "[MEDICAL_DATA]" at bounding box center [447, 136] width 238 height 14
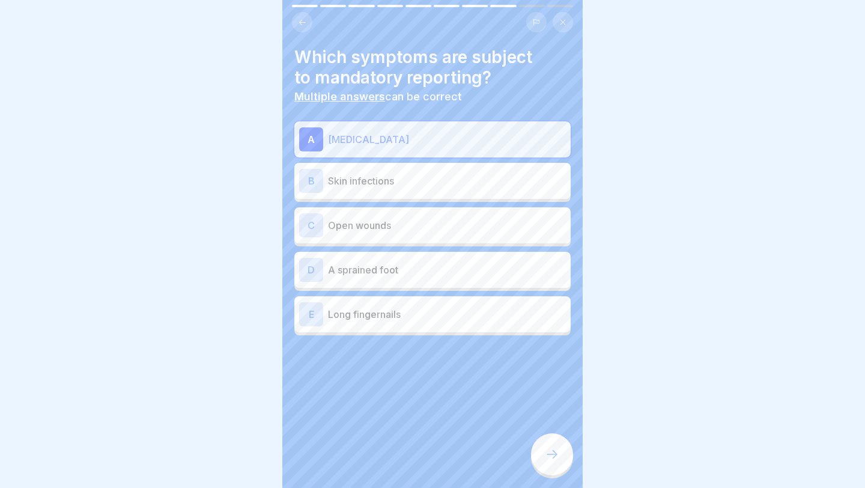
click at [382, 178] on p "Skin infections" at bounding box center [447, 181] width 238 height 14
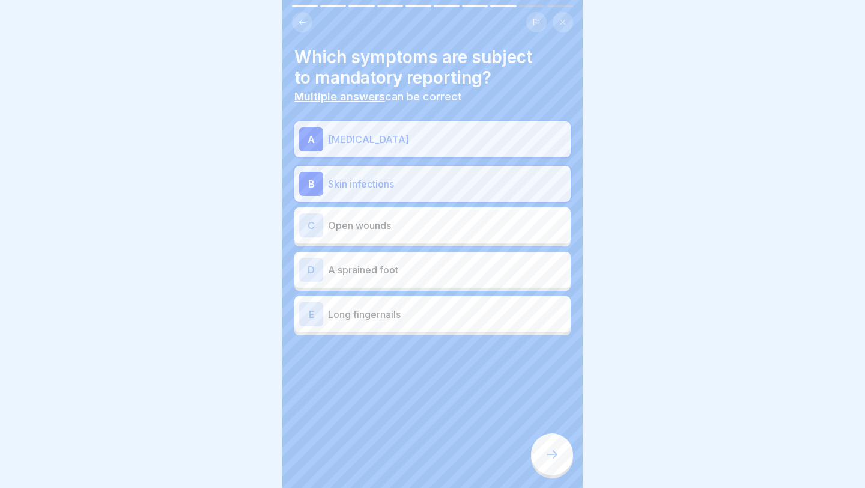
click at [384, 222] on p "Open wounds" at bounding box center [447, 225] width 238 height 14
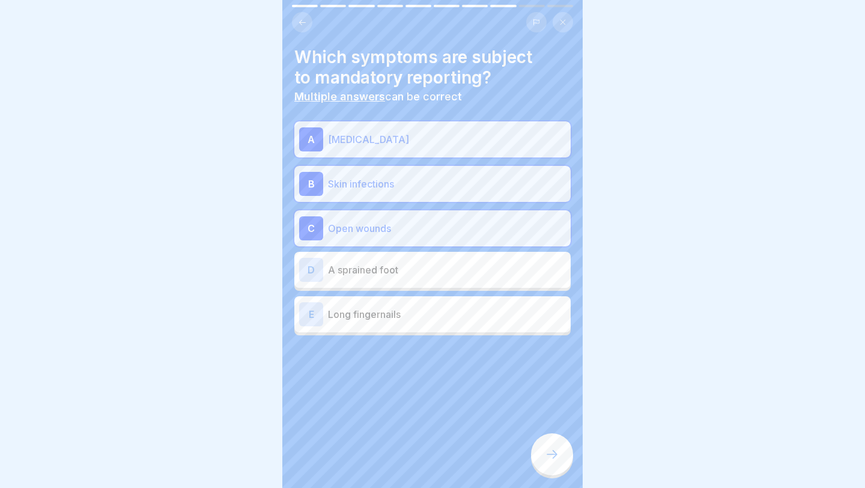
click at [551, 453] on icon at bounding box center [552, 454] width 14 height 14
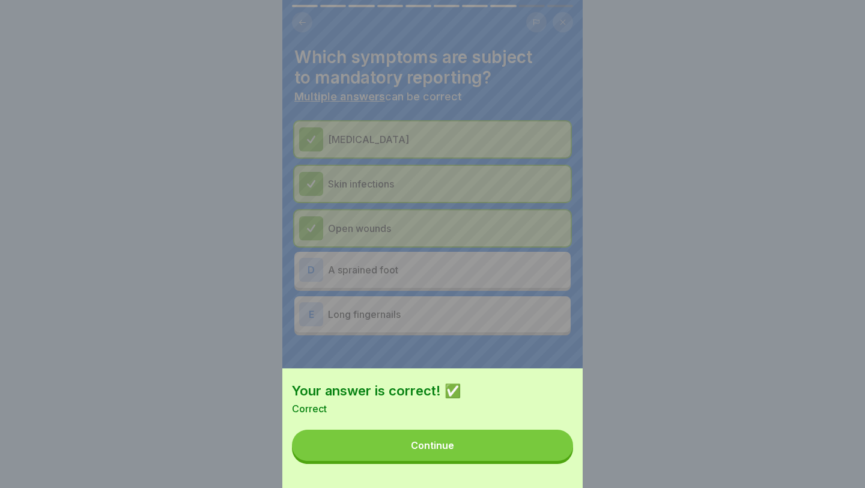
click at [450, 444] on div "Continue" at bounding box center [432, 445] width 43 height 11
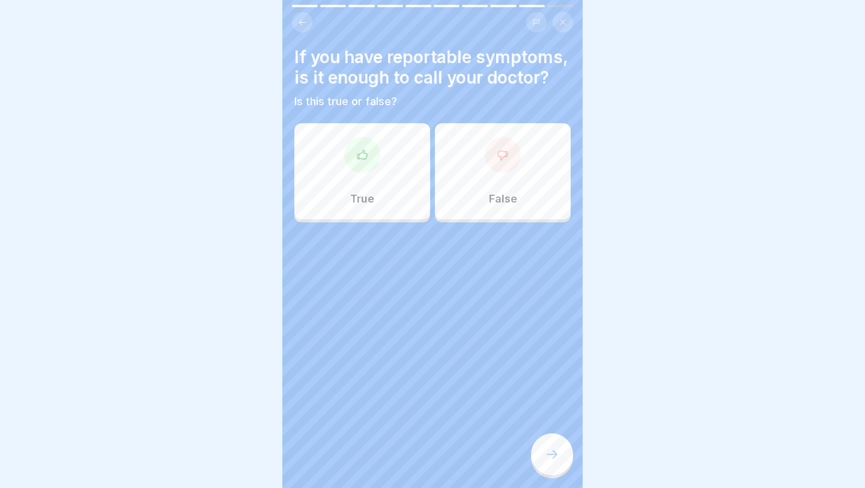
click at [543, 145] on div "False" at bounding box center [503, 171] width 136 height 96
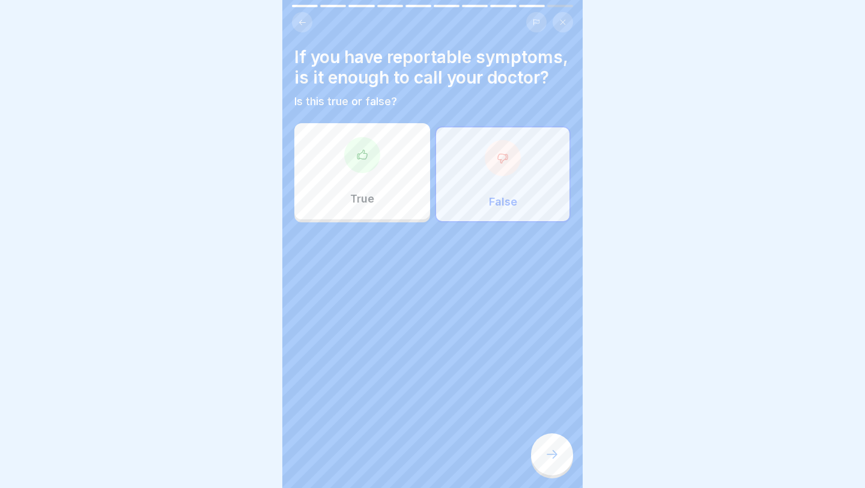
click at [552, 448] on div at bounding box center [552, 454] width 42 height 42
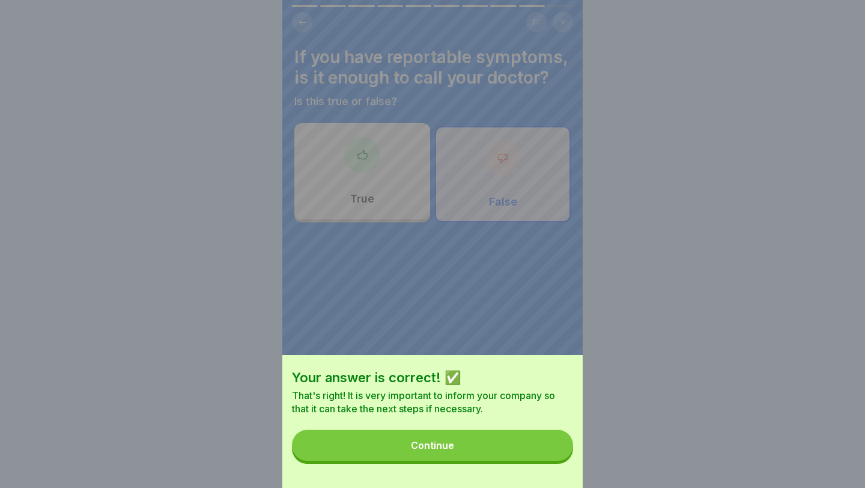
click at [521, 448] on button "Continue" at bounding box center [432, 444] width 281 height 31
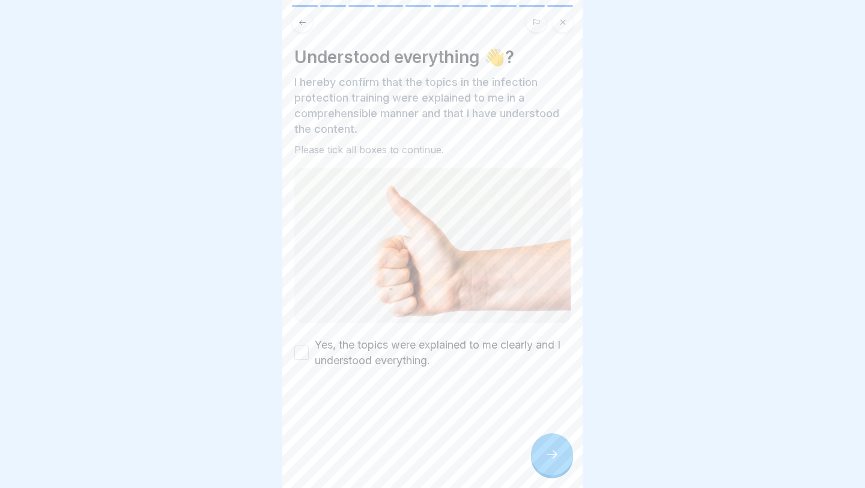
click at [306, 352] on button "Yes, the topics were explained to me clearly and I understood everything." at bounding box center [301, 352] width 14 height 14
click at [547, 441] on div at bounding box center [552, 454] width 42 height 42
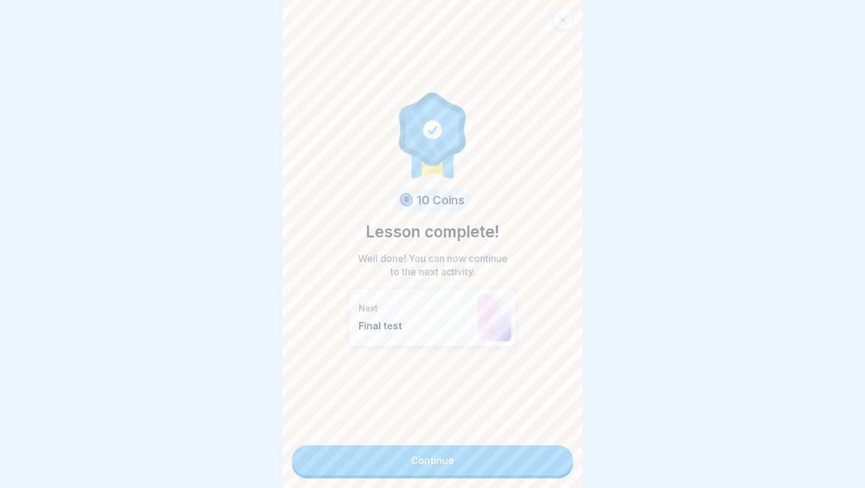
click at [449, 462] on link "Continue" at bounding box center [432, 460] width 281 height 30
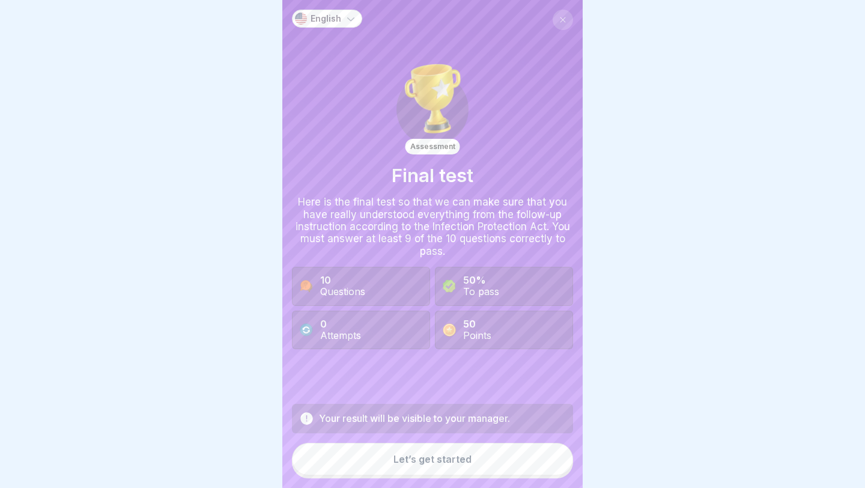
click at [436, 458] on div "Let’s get started" at bounding box center [432, 458] width 78 height 11
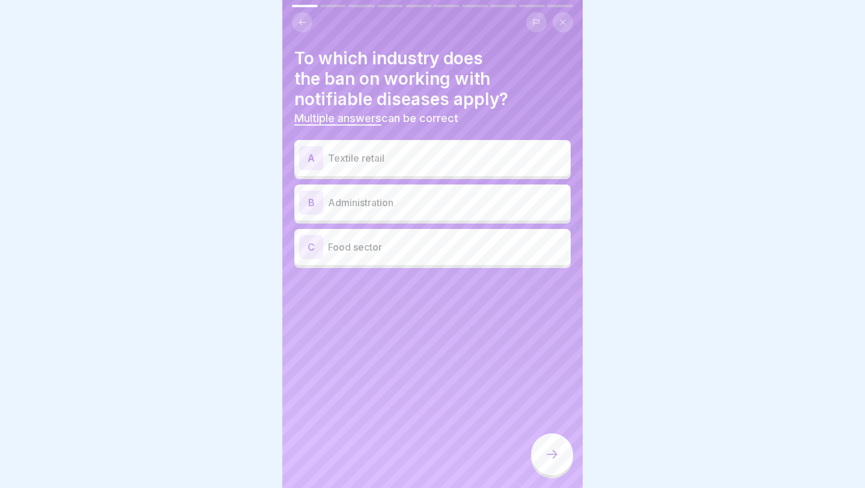
click at [406, 255] on div "C Food sector" at bounding box center [432, 247] width 267 height 24
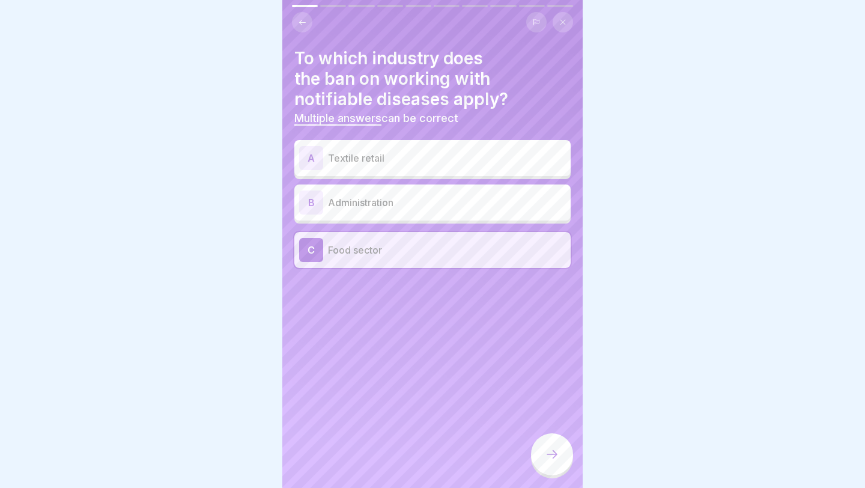
click at [559, 450] on div at bounding box center [552, 454] width 42 height 42
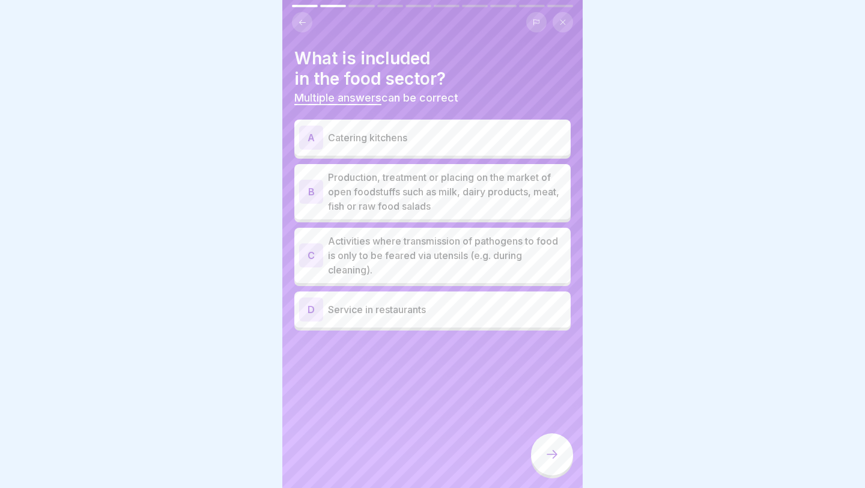
click at [374, 144] on p "Catering kitchens" at bounding box center [447, 137] width 238 height 14
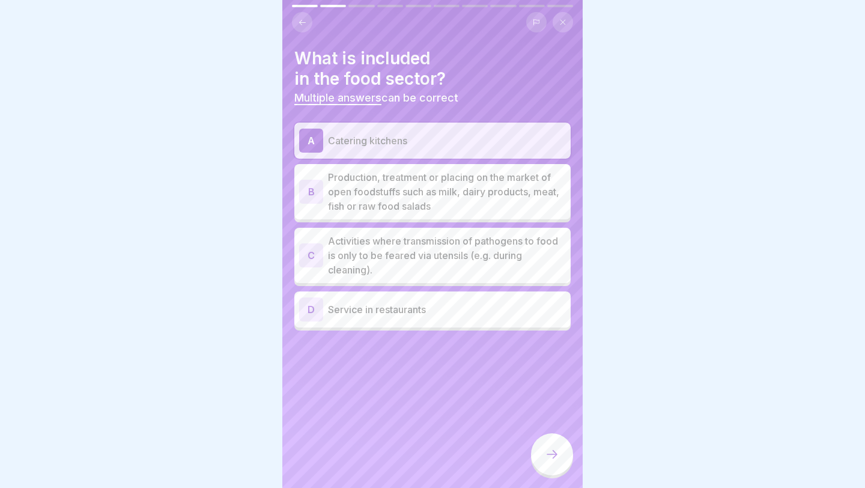
click at [386, 312] on p "Service in restaurants" at bounding box center [447, 309] width 238 height 14
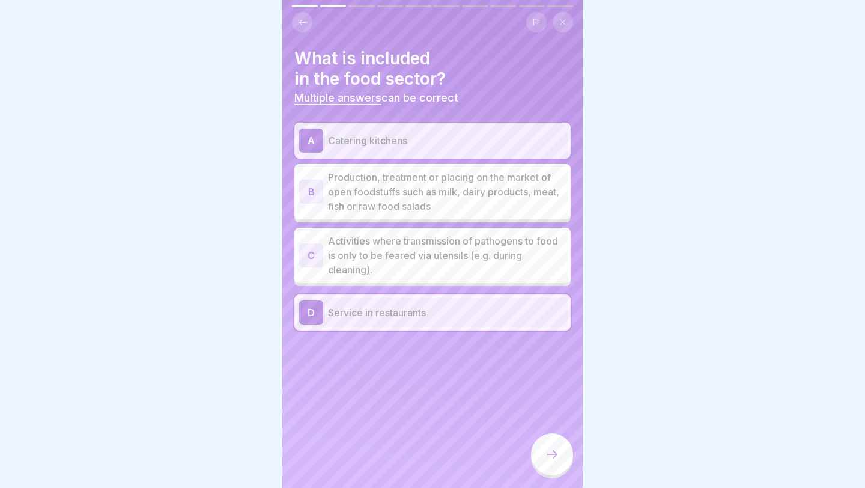
click at [395, 210] on p "Production, treatment or placing on the market of open foodstuffs such as milk,…" at bounding box center [447, 191] width 238 height 43
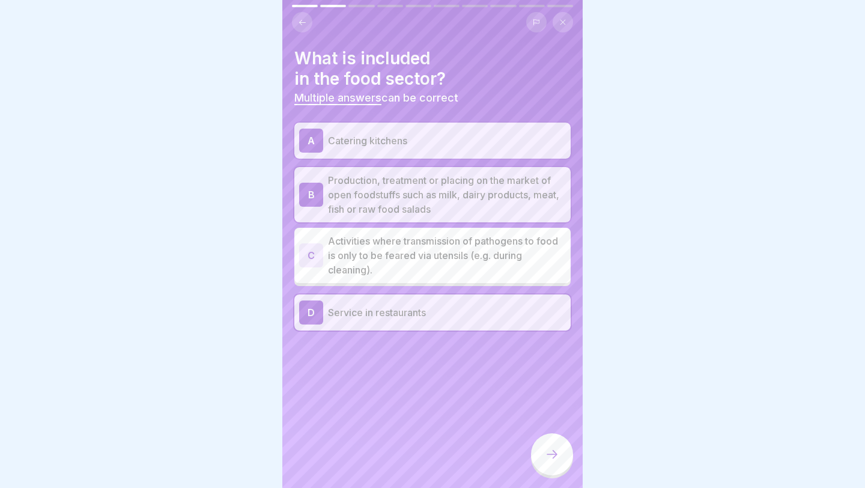
click at [559, 456] on div at bounding box center [552, 454] width 42 height 42
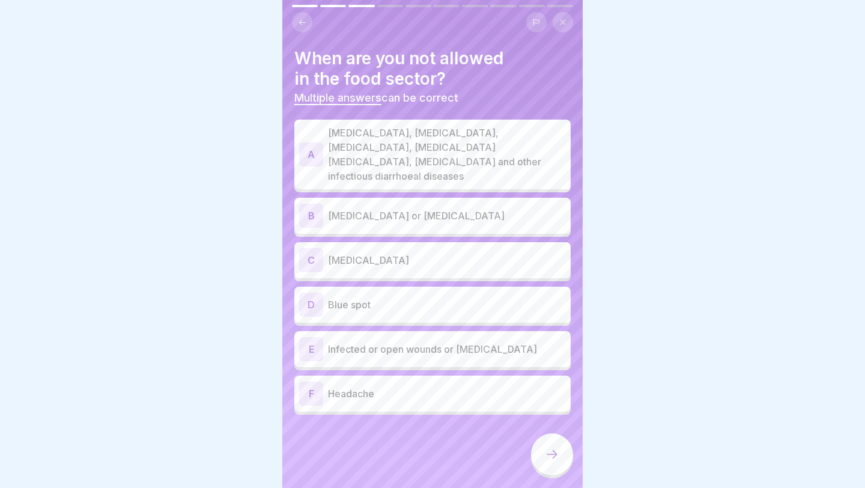
click at [434, 165] on p "[MEDICAL_DATA], [MEDICAL_DATA], [MEDICAL_DATA], [MEDICAL_DATA] [MEDICAL_DATA], …" at bounding box center [447, 155] width 238 height 58
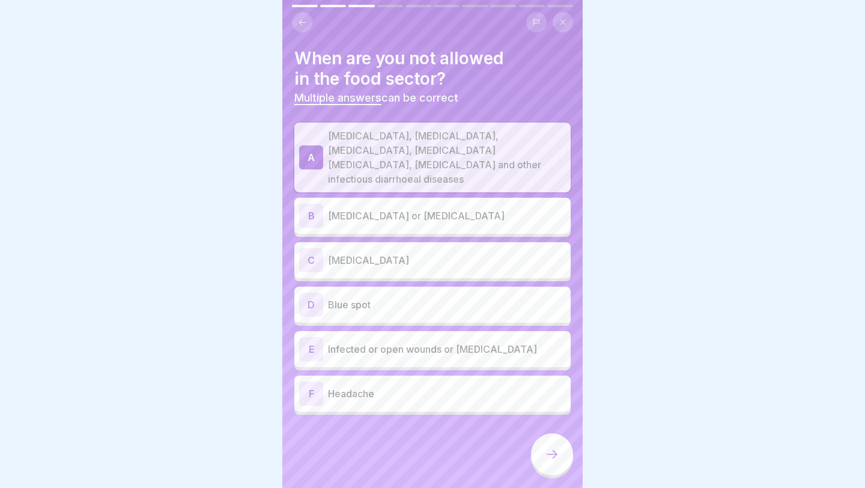
click at [434, 208] on p "[MEDICAL_DATA] or [MEDICAL_DATA]" at bounding box center [447, 215] width 238 height 14
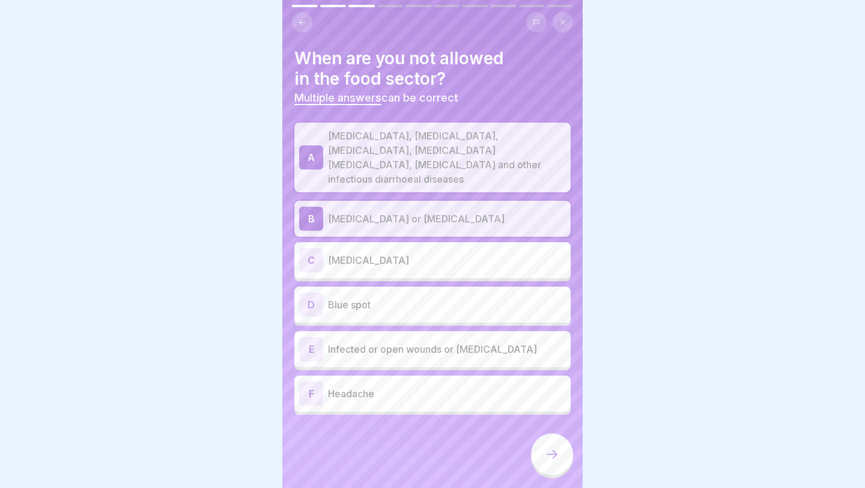
click at [426, 342] on p "Infected or open wounds or [MEDICAL_DATA]" at bounding box center [447, 349] width 238 height 14
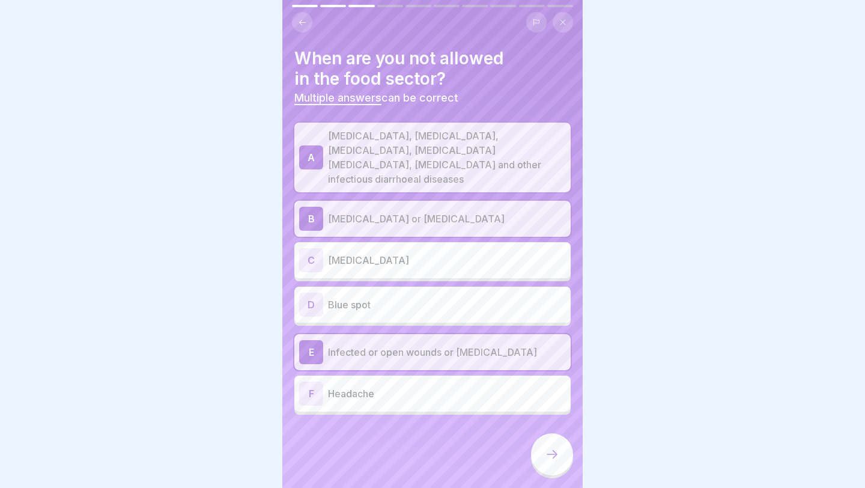
click at [443, 393] on div "F Headache" at bounding box center [432, 393] width 276 height 36
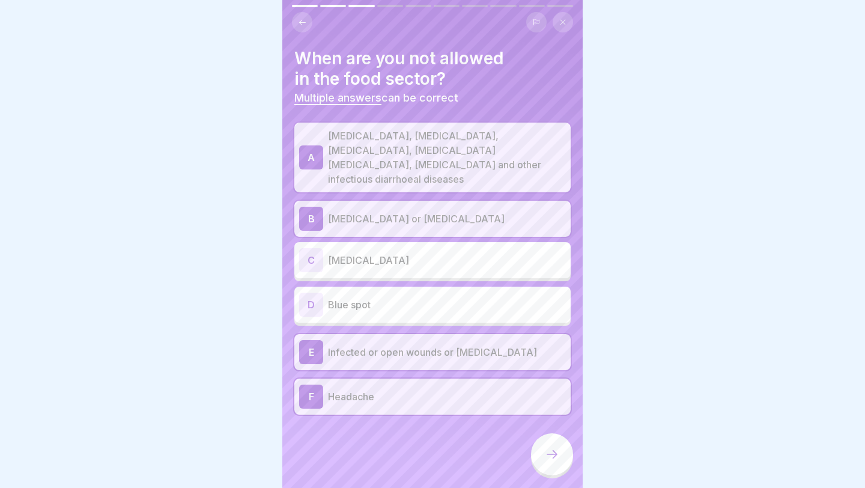
click at [548, 454] on icon at bounding box center [552, 454] width 14 height 14
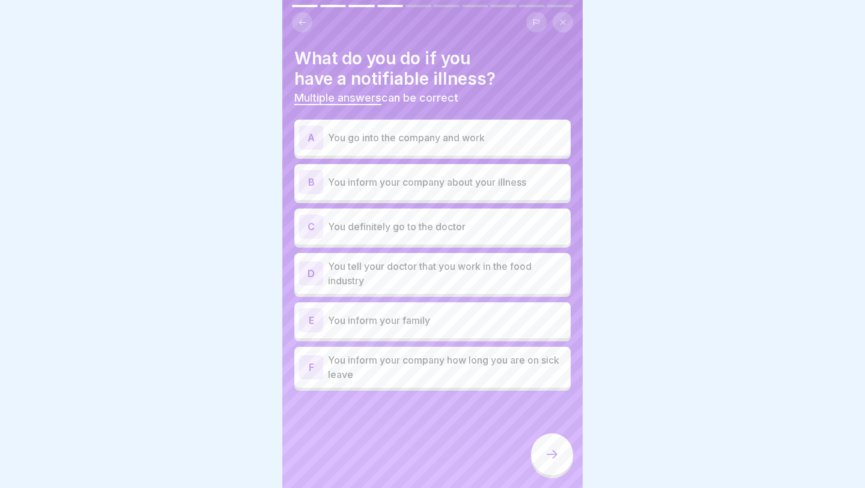
click at [396, 186] on p "You inform your company about your illness" at bounding box center [447, 182] width 238 height 14
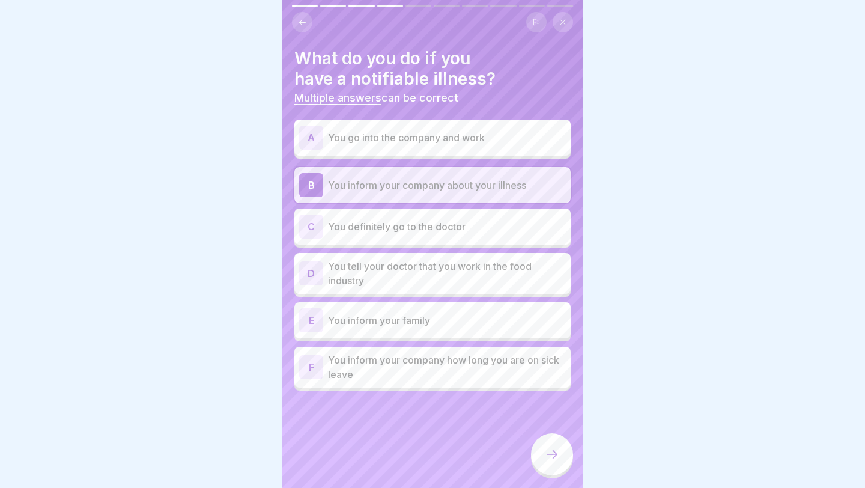
click at [393, 234] on div "C You definitely go to the doctor" at bounding box center [432, 226] width 267 height 24
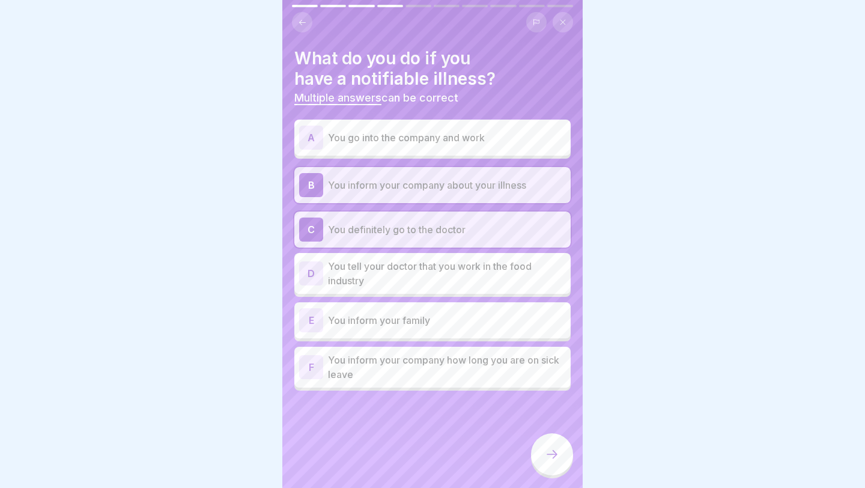
click at [459, 273] on p "You tell your doctor that you work in the food industry" at bounding box center [447, 273] width 238 height 29
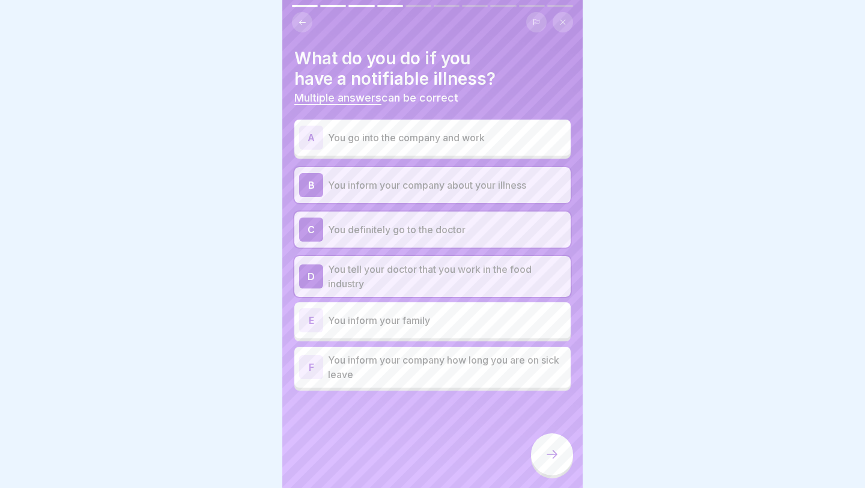
click at [515, 366] on p "You inform your company how long you are on sick leave" at bounding box center [447, 367] width 238 height 29
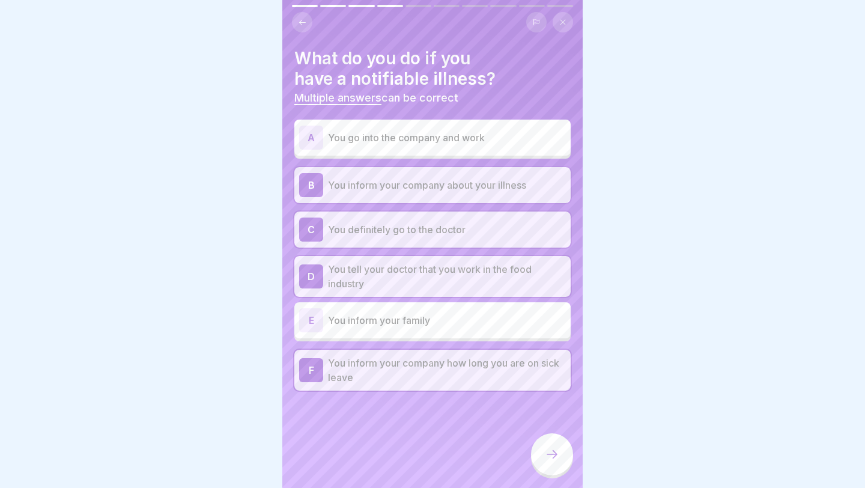
click at [552, 443] on div at bounding box center [552, 454] width 42 height 42
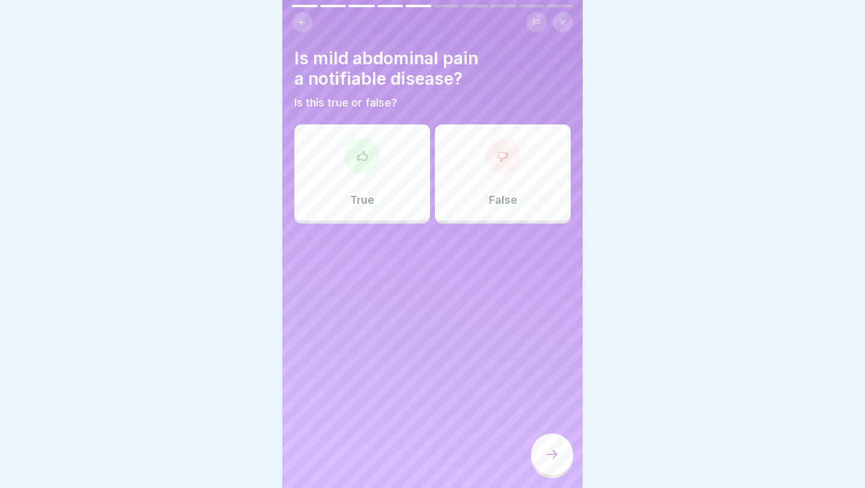
click at [381, 205] on div "True" at bounding box center [362, 172] width 136 height 96
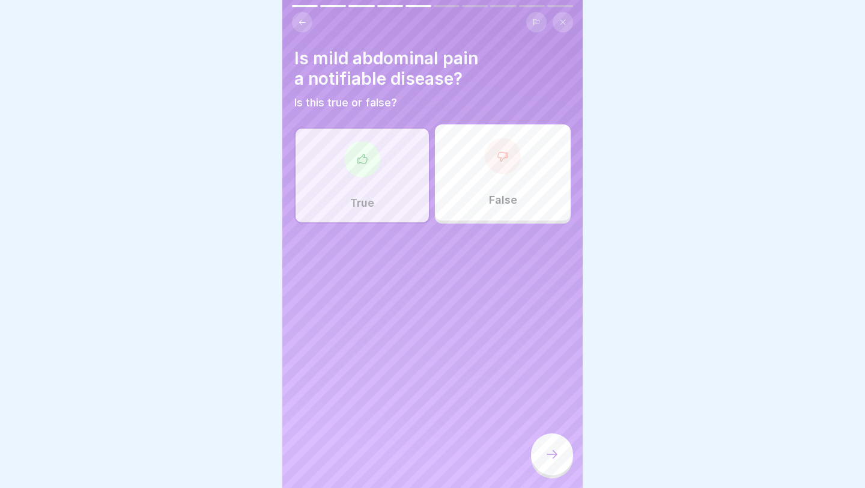
click at [557, 466] on div at bounding box center [552, 454] width 42 height 42
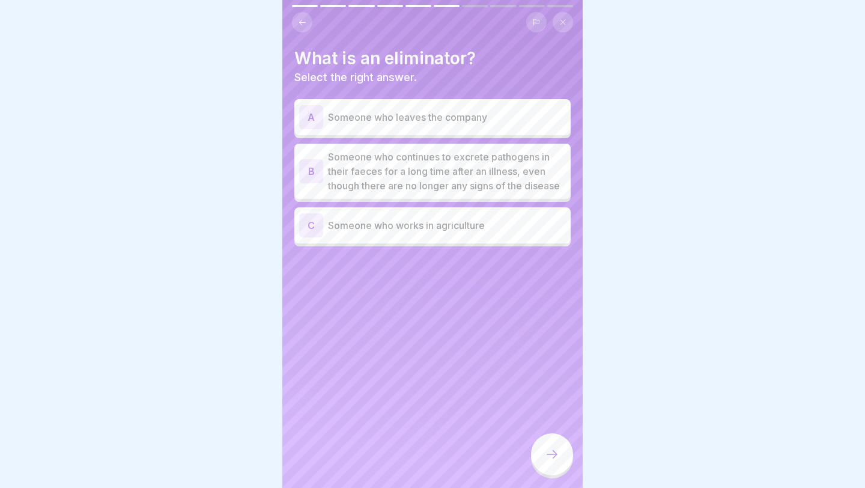
click at [378, 186] on p "Someone who continues to excrete pathogens in their faeces for a long time afte…" at bounding box center [447, 171] width 238 height 43
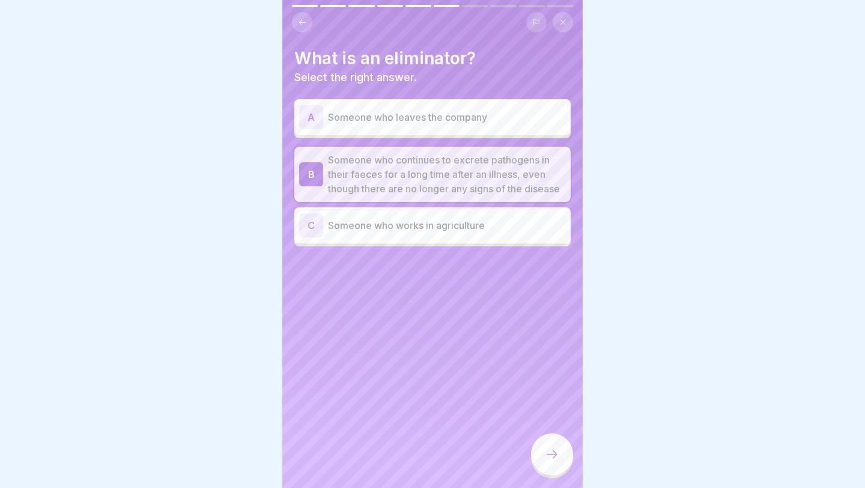
click at [562, 460] on div at bounding box center [552, 454] width 42 height 42
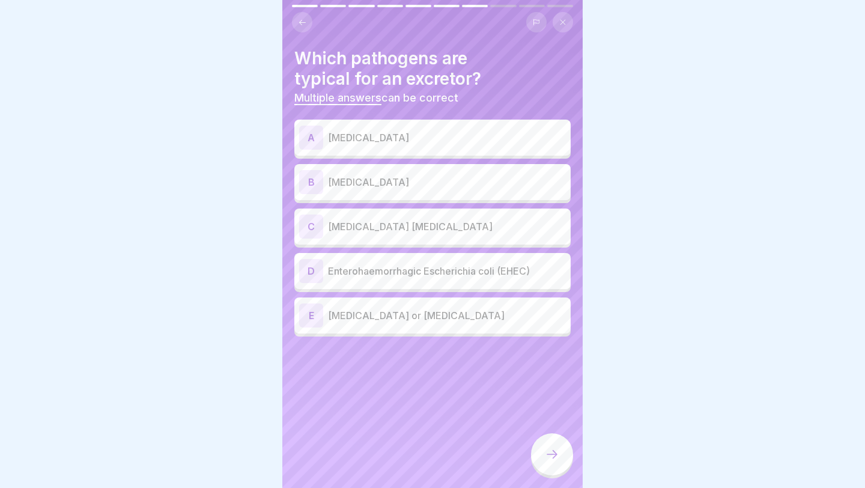
click at [339, 135] on p "[MEDICAL_DATA]" at bounding box center [447, 137] width 238 height 14
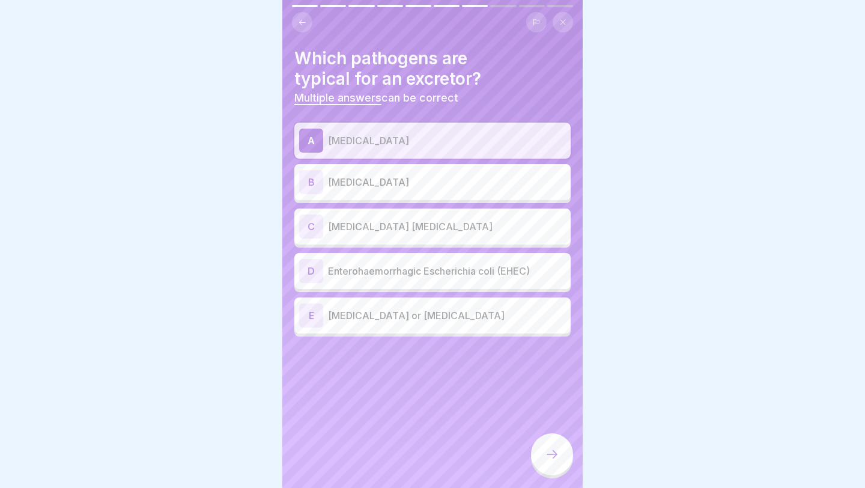
click at [345, 170] on div "B [MEDICAL_DATA]" at bounding box center [432, 182] width 267 height 24
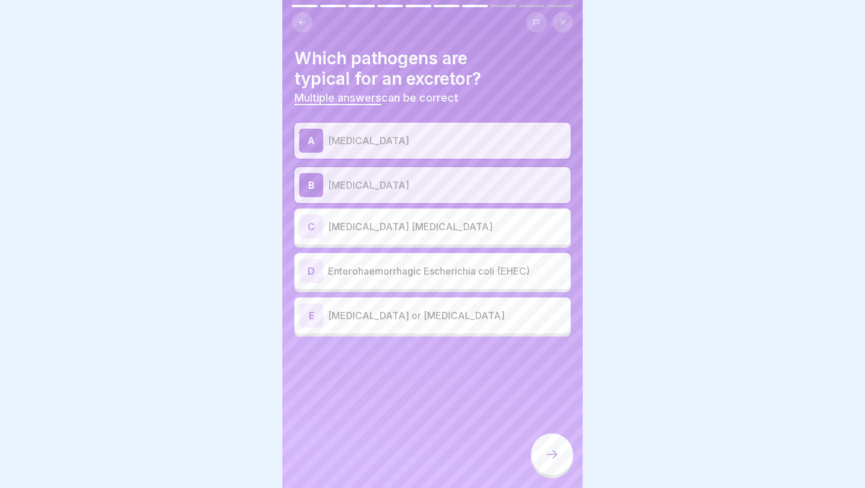
click at [354, 218] on div "C [MEDICAL_DATA] [MEDICAL_DATA]" at bounding box center [432, 226] width 267 height 24
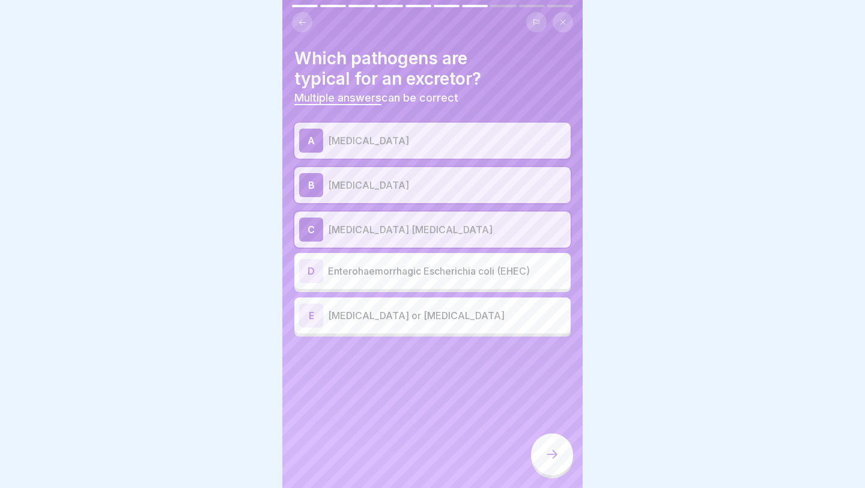
click at [369, 256] on div "D Enterohaemorrhagic Escherichia coli (EHEC)" at bounding box center [432, 271] width 276 height 36
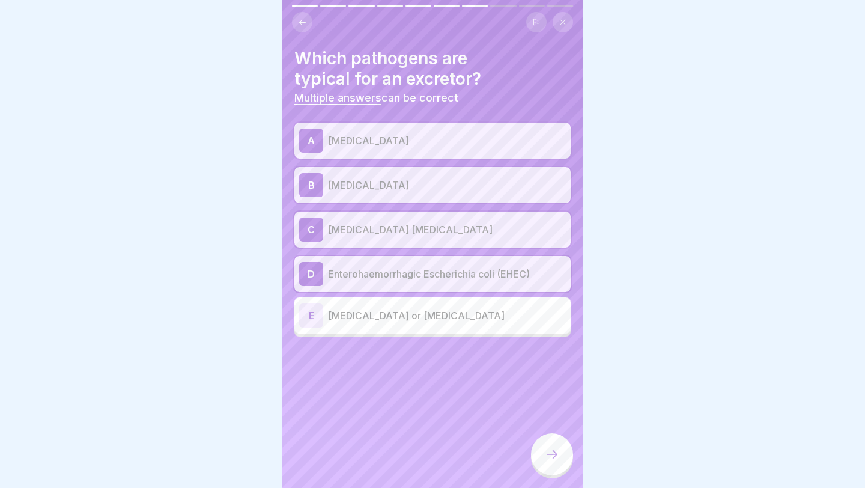
click at [390, 311] on p "[MEDICAL_DATA] or [MEDICAL_DATA]" at bounding box center [447, 315] width 238 height 14
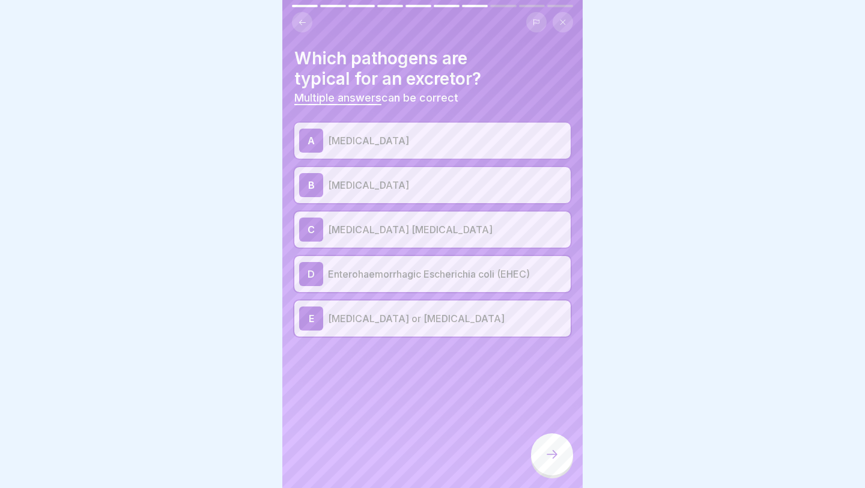
click at [551, 461] on icon at bounding box center [552, 454] width 14 height 14
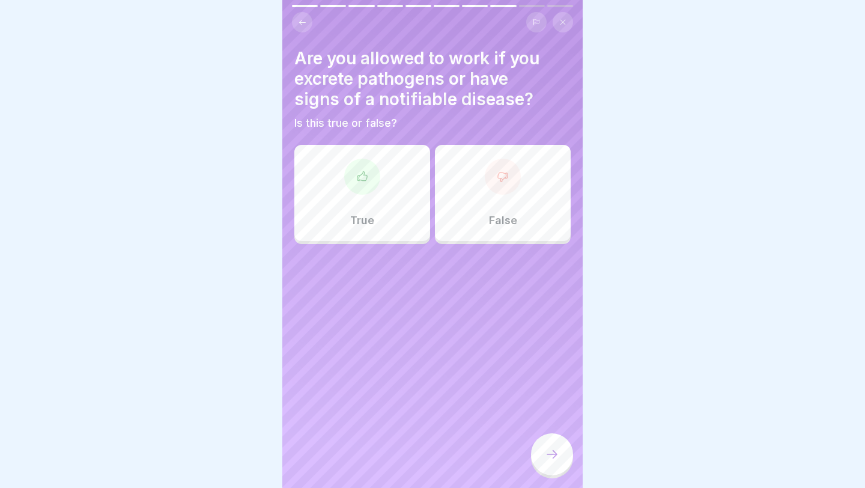
click at [483, 205] on div "False" at bounding box center [503, 193] width 136 height 96
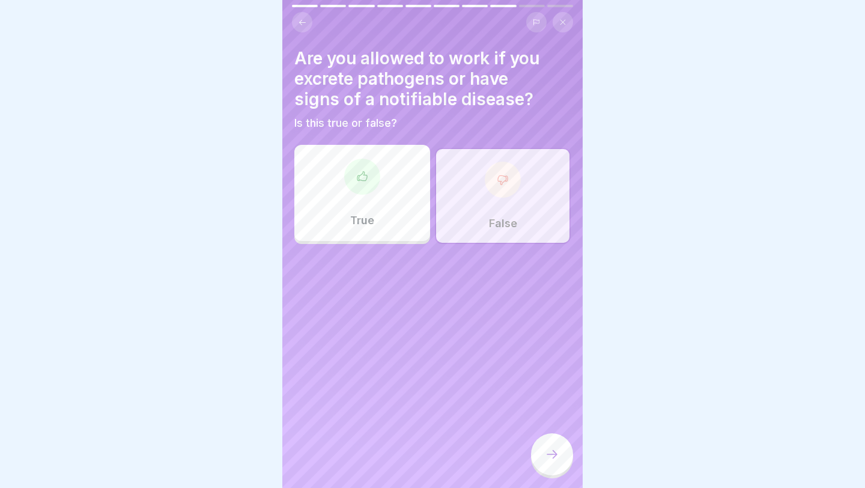
click at [551, 452] on icon at bounding box center [552, 454] width 14 height 14
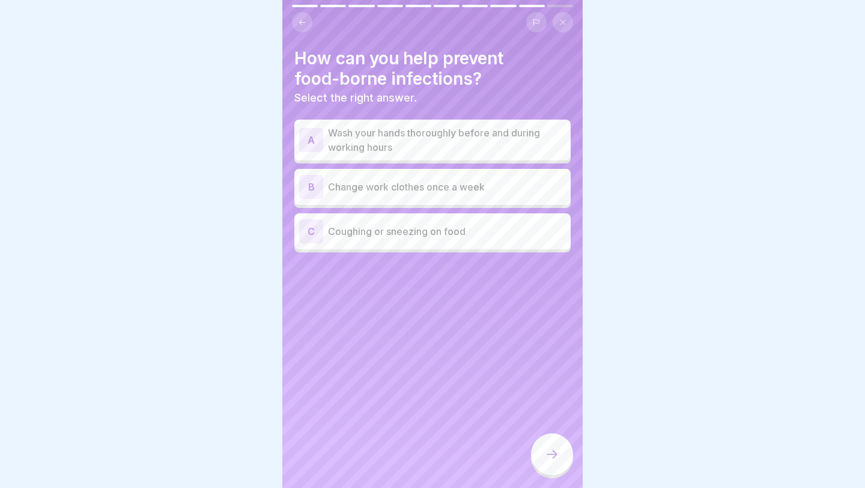
click at [371, 151] on p "Wash your hands thoroughly before and during working hours" at bounding box center [447, 140] width 238 height 29
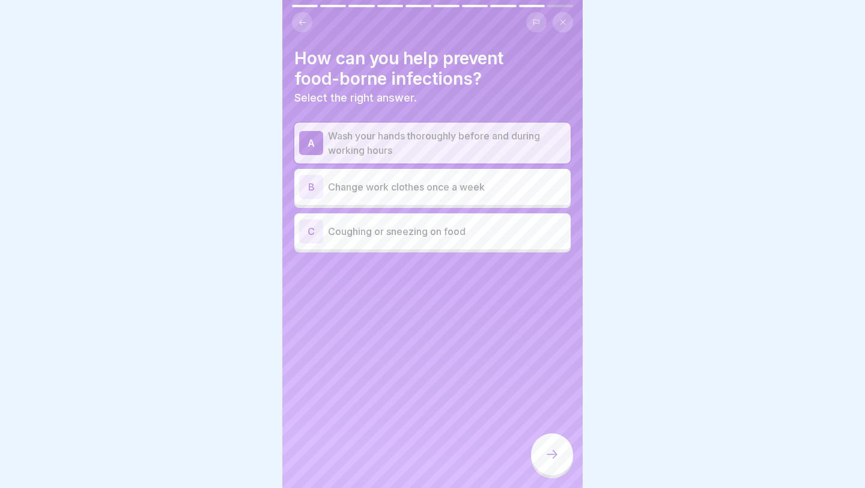
click at [565, 465] on div at bounding box center [552, 454] width 42 height 42
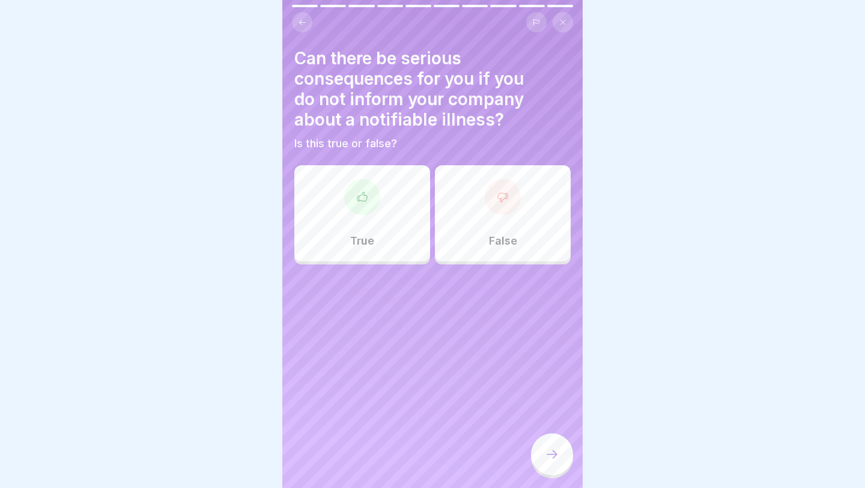
click at [384, 229] on div "True" at bounding box center [362, 213] width 136 height 96
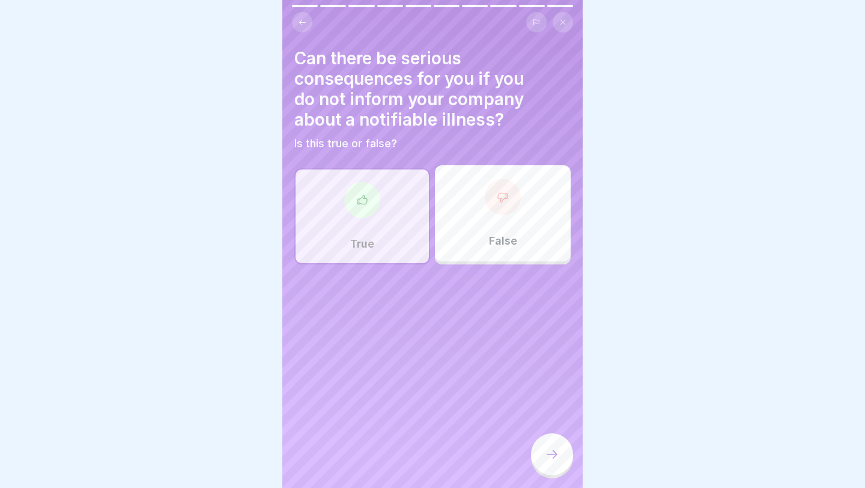
click at [555, 446] on div at bounding box center [552, 454] width 42 height 42
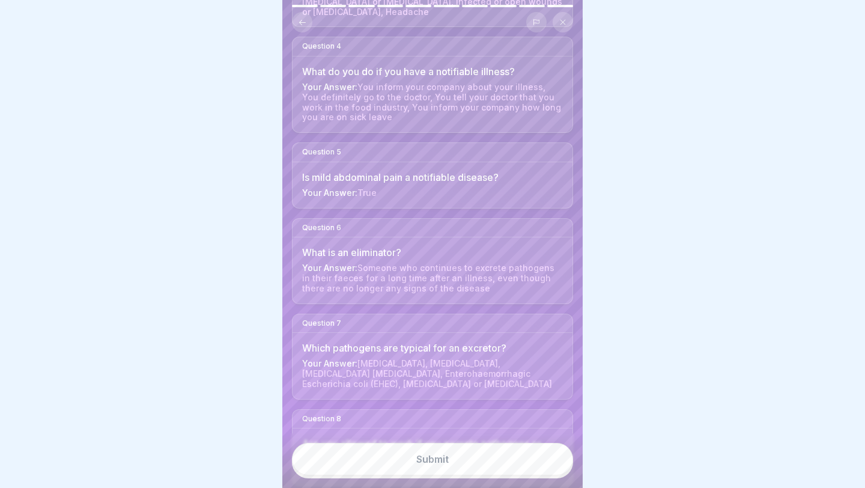
scroll to position [607, 0]
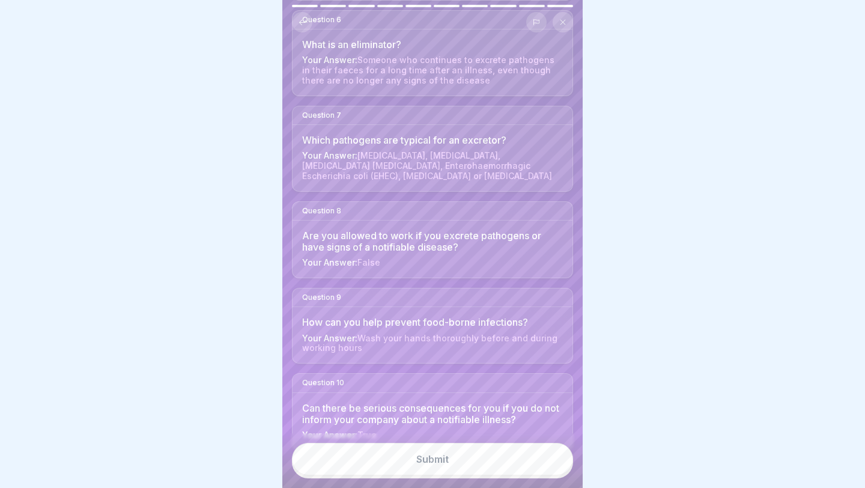
click at [441, 468] on button "Submit" at bounding box center [432, 459] width 281 height 32
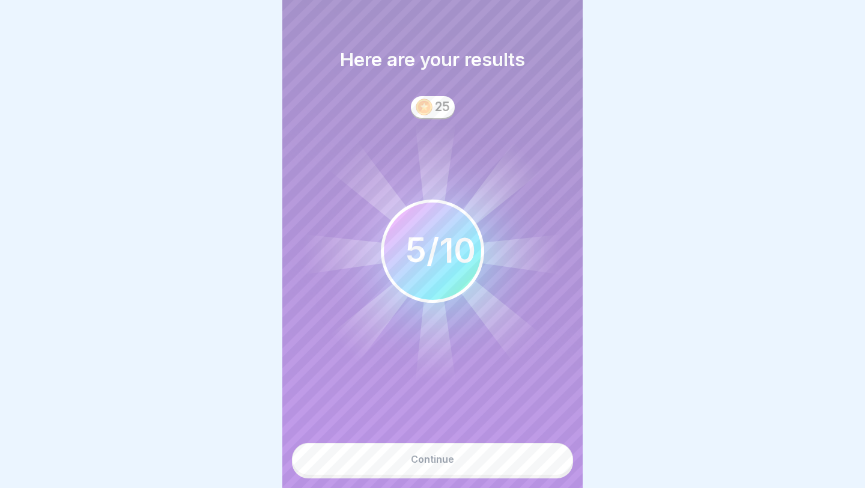
click at [432, 458] on div "Continue" at bounding box center [432, 458] width 43 height 11
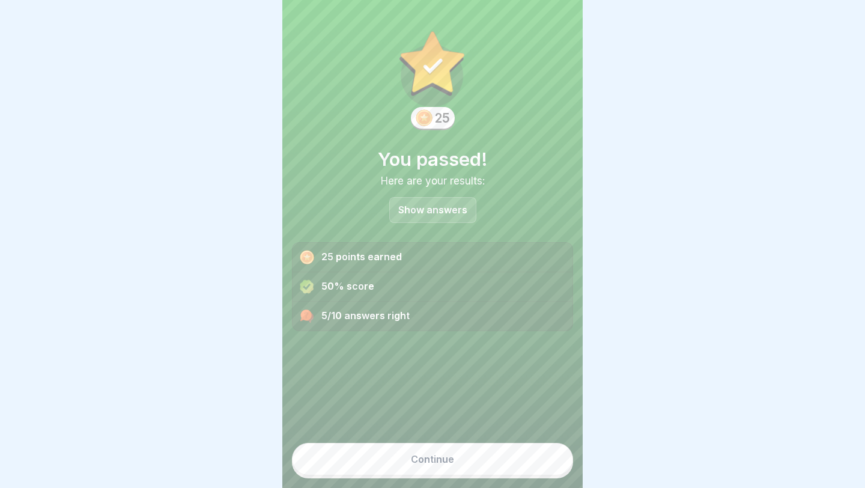
click at [448, 217] on div "Show answers" at bounding box center [432, 210] width 87 height 26
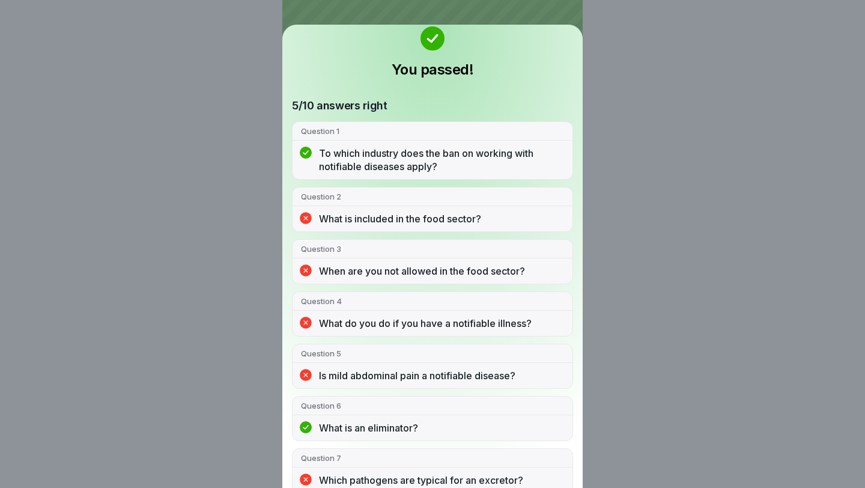
scroll to position [0, 0]
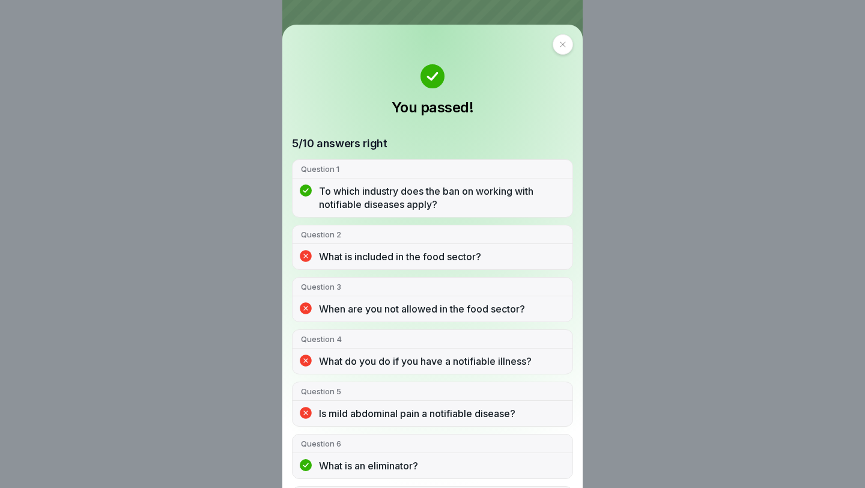
click at [563, 44] on icon at bounding box center [562, 44] width 7 height 7
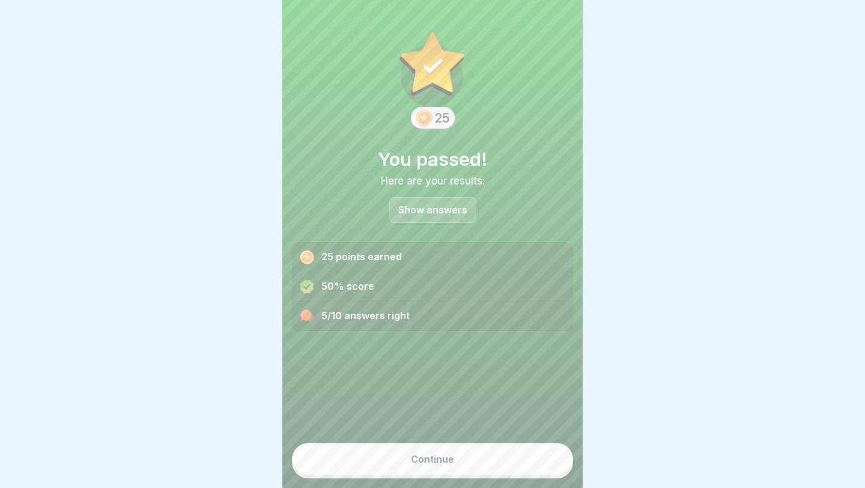
click at [425, 474] on button "Continue" at bounding box center [432, 459] width 281 height 32
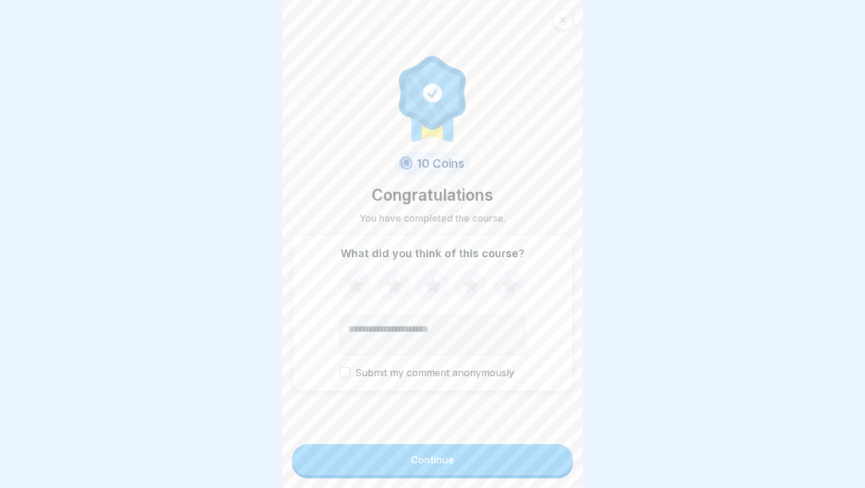
click at [397, 462] on button "Continue" at bounding box center [432, 459] width 281 height 31
click at [357, 286] on icon at bounding box center [356, 284] width 16 height 15
click at [510, 277] on icon at bounding box center [510, 285] width 32 height 31
click at [430, 450] on button "Continue" at bounding box center [432, 459] width 281 height 31
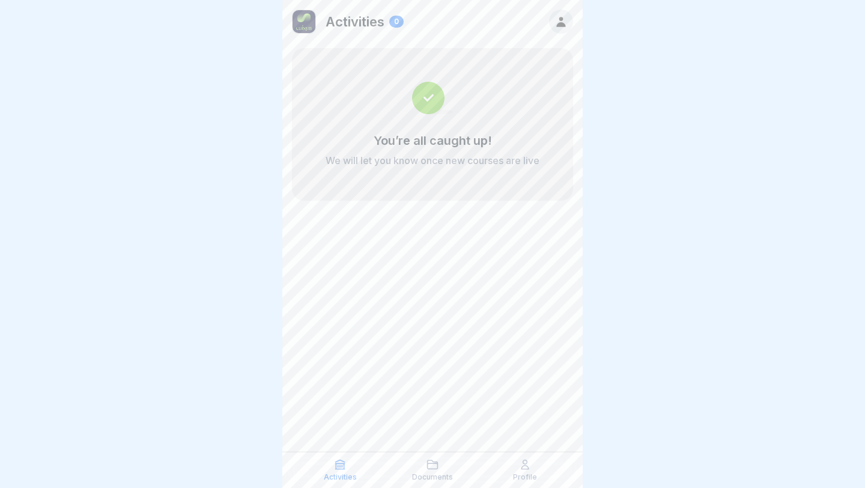
click at [437, 474] on p "Documents" at bounding box center [432, 477] width 41 height 8
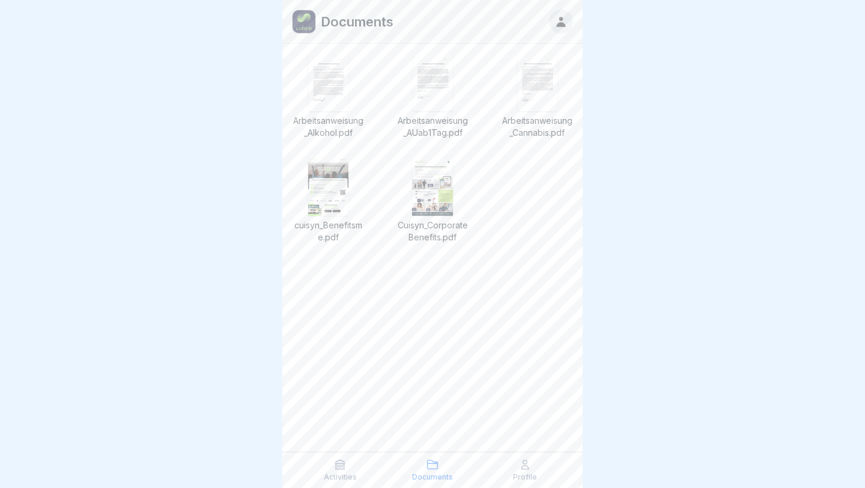
click at [336, 97] on img at bounding box center [328, 82] width 40 height 58
click at [426, 77] on img at bounding box center [433, 82] width 40 height 58
click at [552, 84] on img at bounding box center [537, 82] width 40 height 58
